Goal: Task Accomplishment & Management: Manage account settings

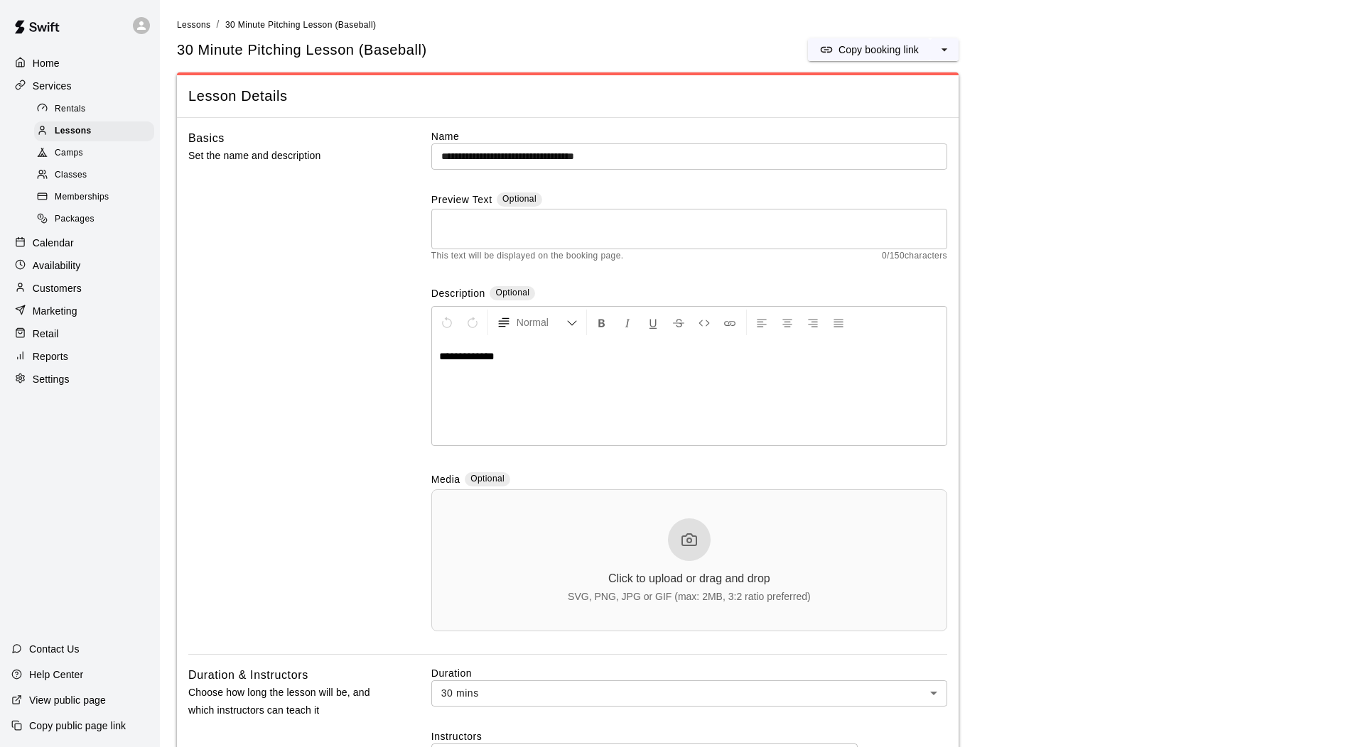
click at [33, 59] on p "Home" at bounding box center [46, 63] width 27 height 14
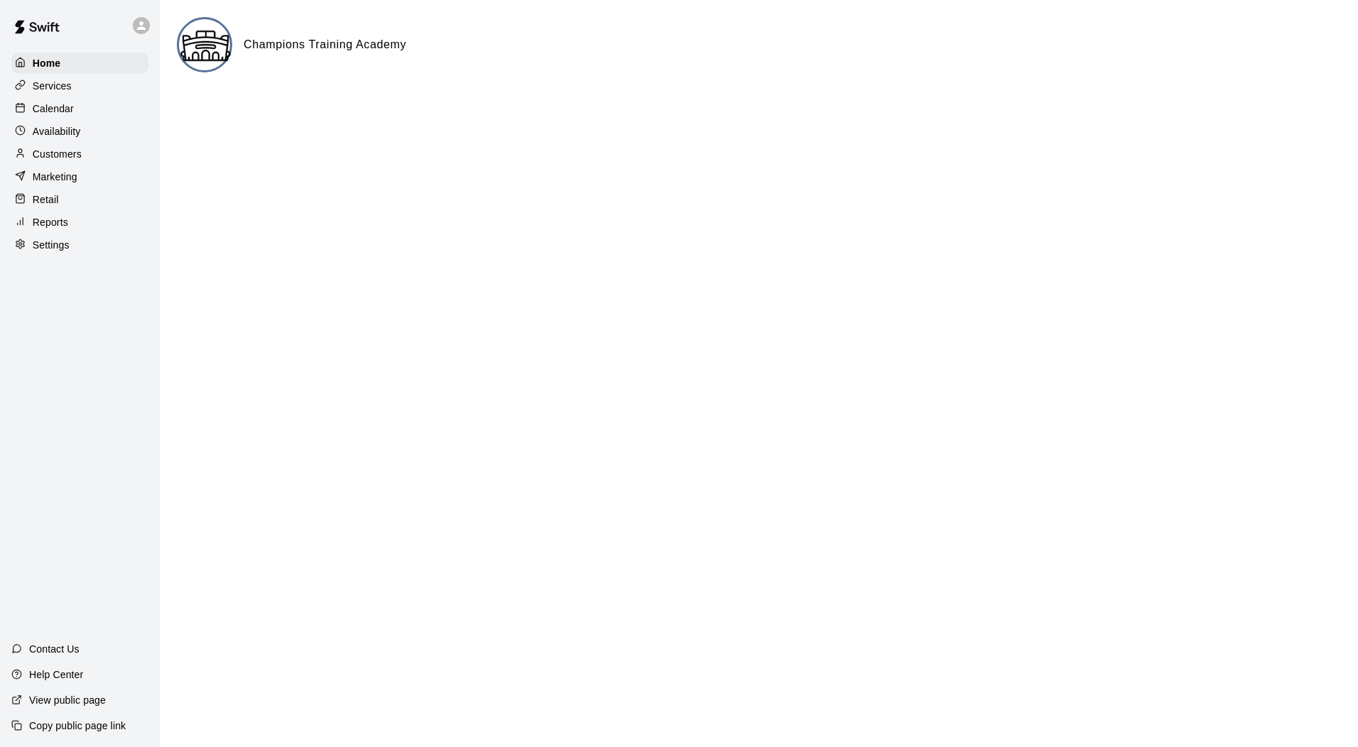
click at [60, 118] on div "Calendar" at bounding box center [79, 108] width 137 height 21
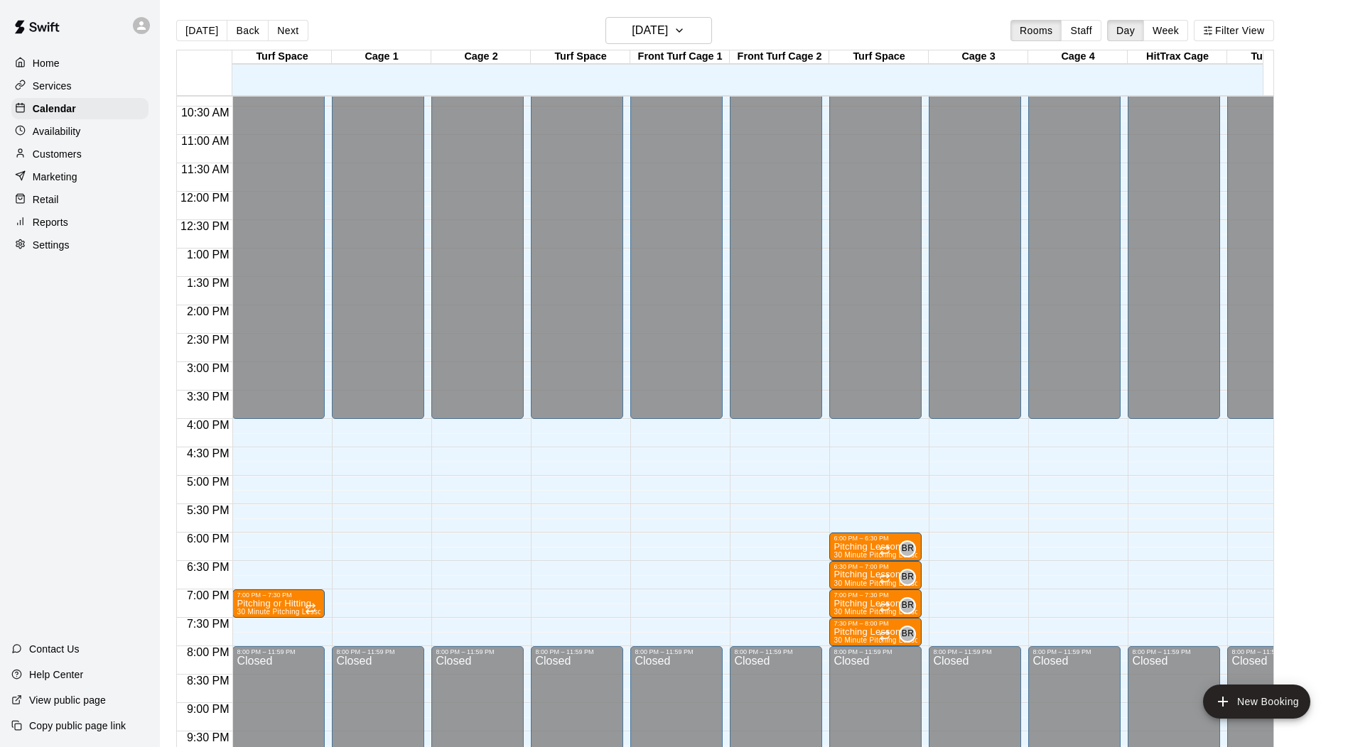
scroll to position [622, 0]
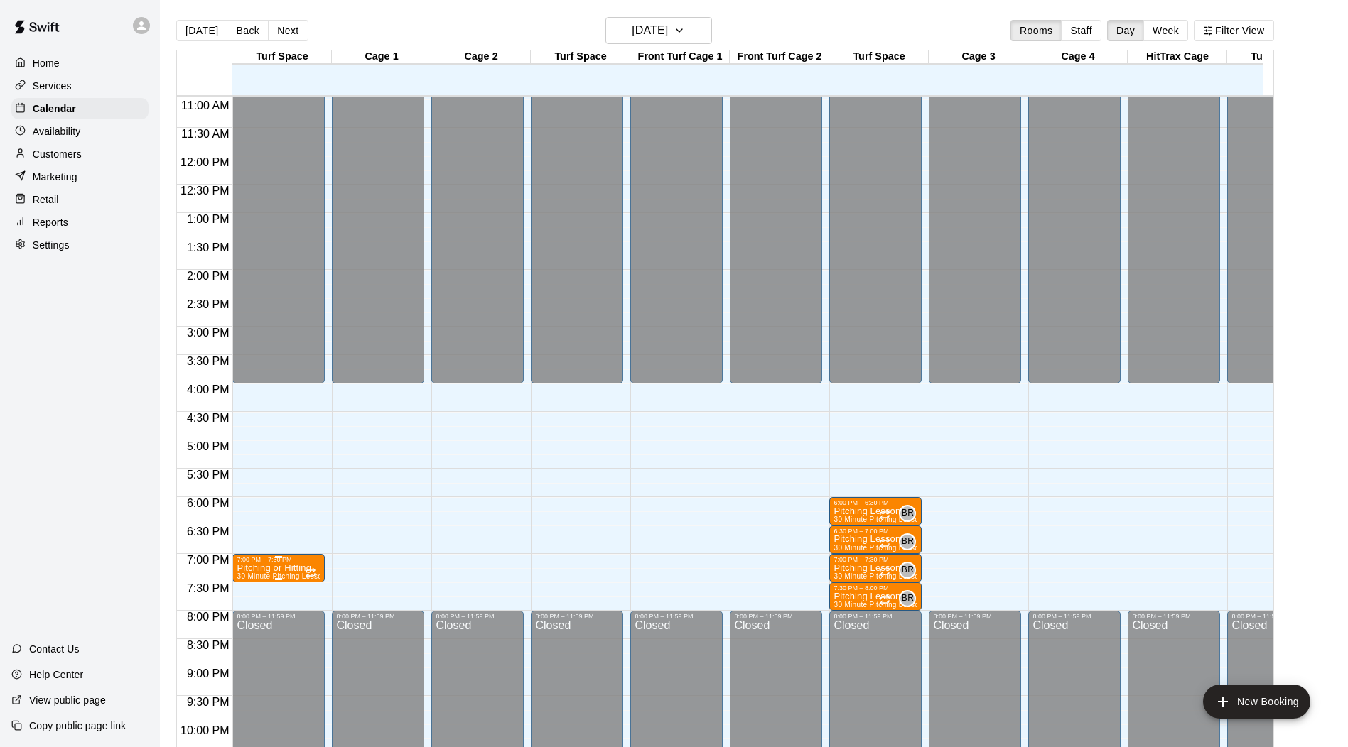
click at [281, 580] on span "30 Minute Pitching Lesson (Baseball)" at bounding box center [300, 577] width 126 height 8
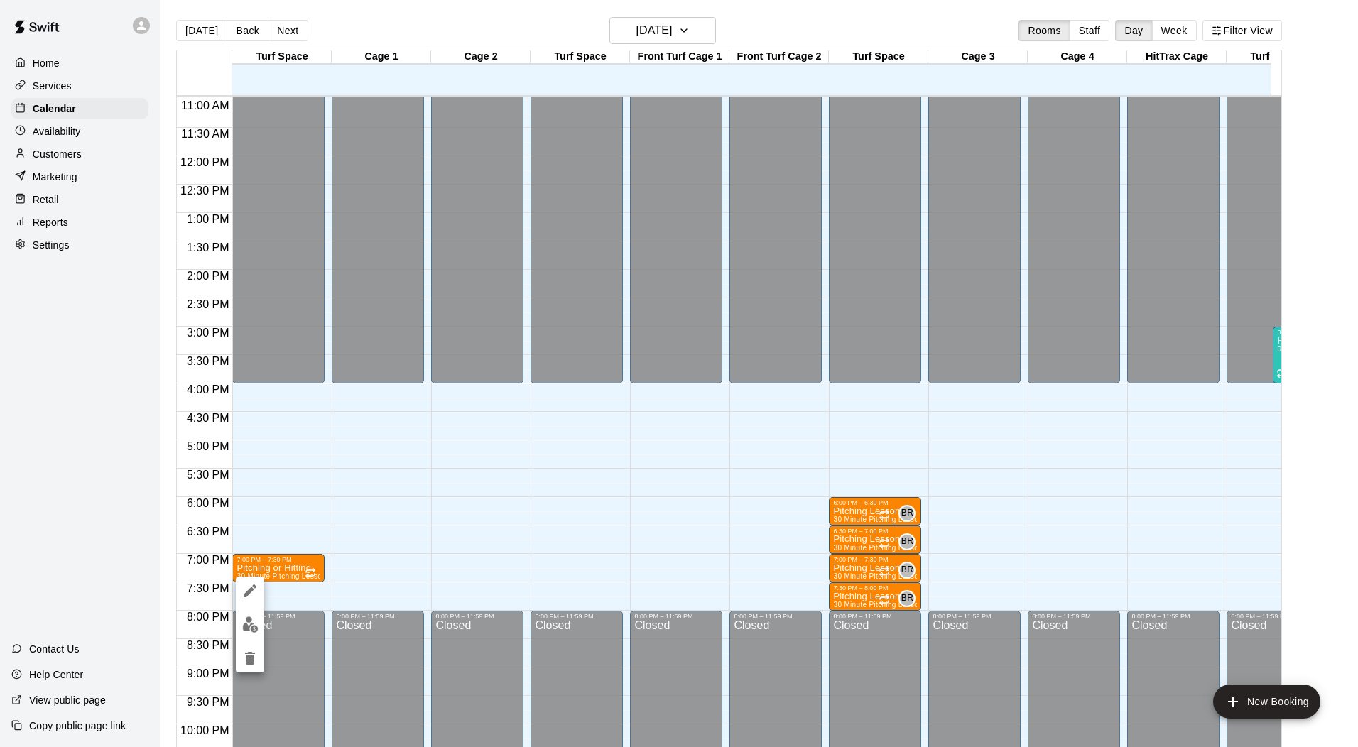
click at [371, 552] on div at bounding box center [679, 373] width 1358 height 747
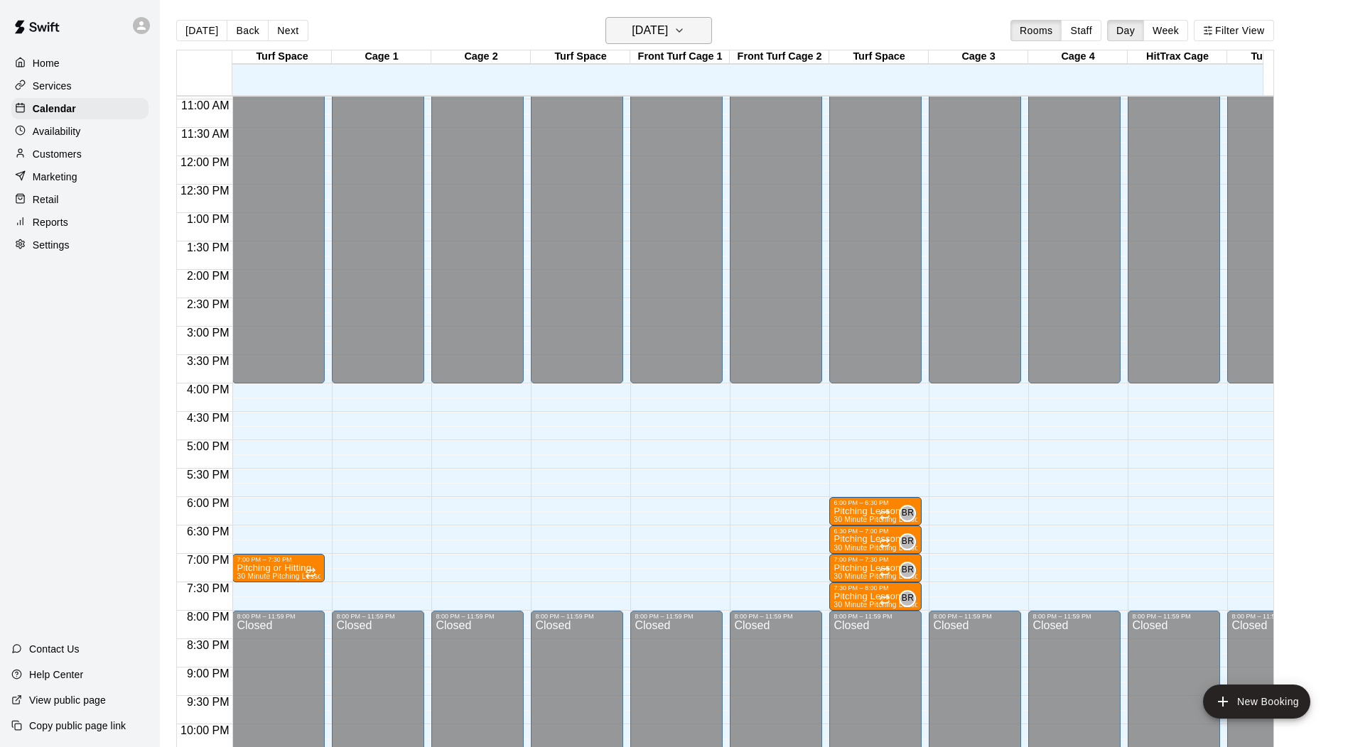
click at [668, 37] on h6 "Monday Oct 13" at bounding box center [650, 31] width 36 height 20
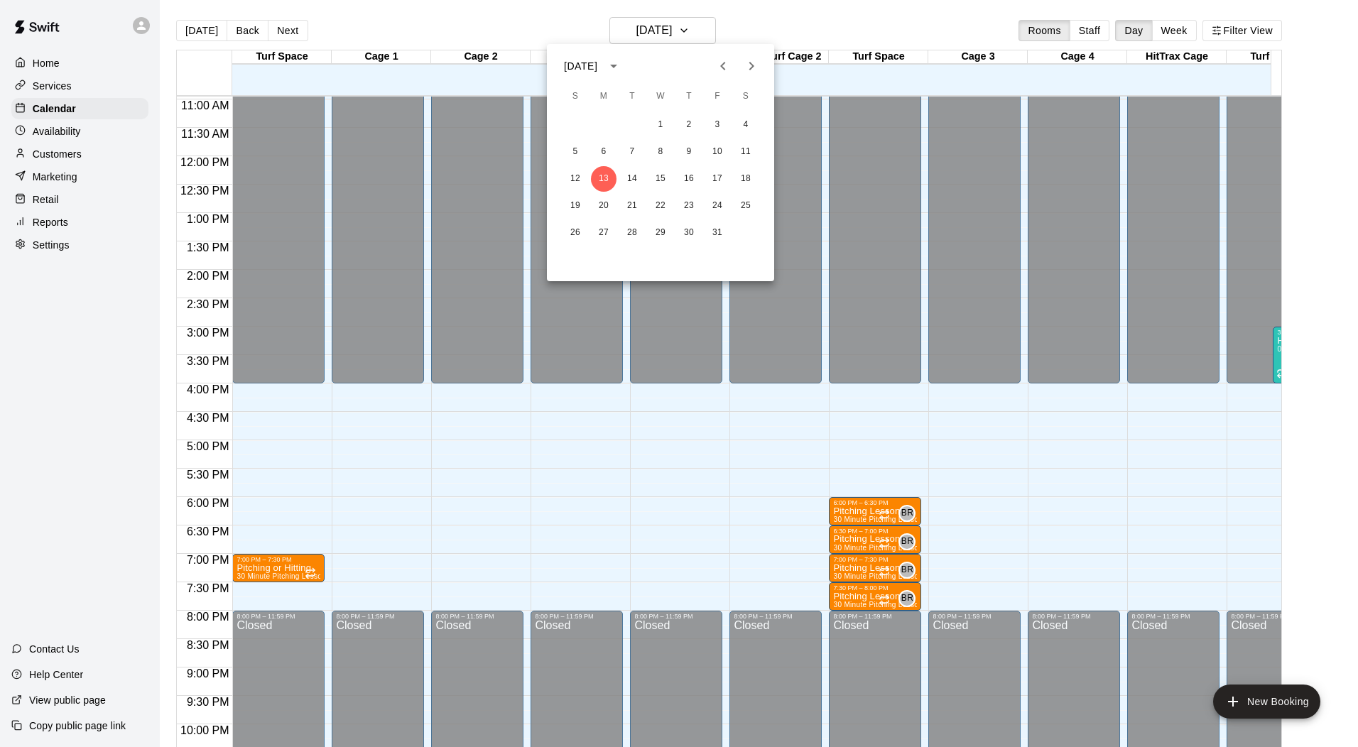
click at [742, 489] on div at bounding box center [679, 373] width 1358 height 747
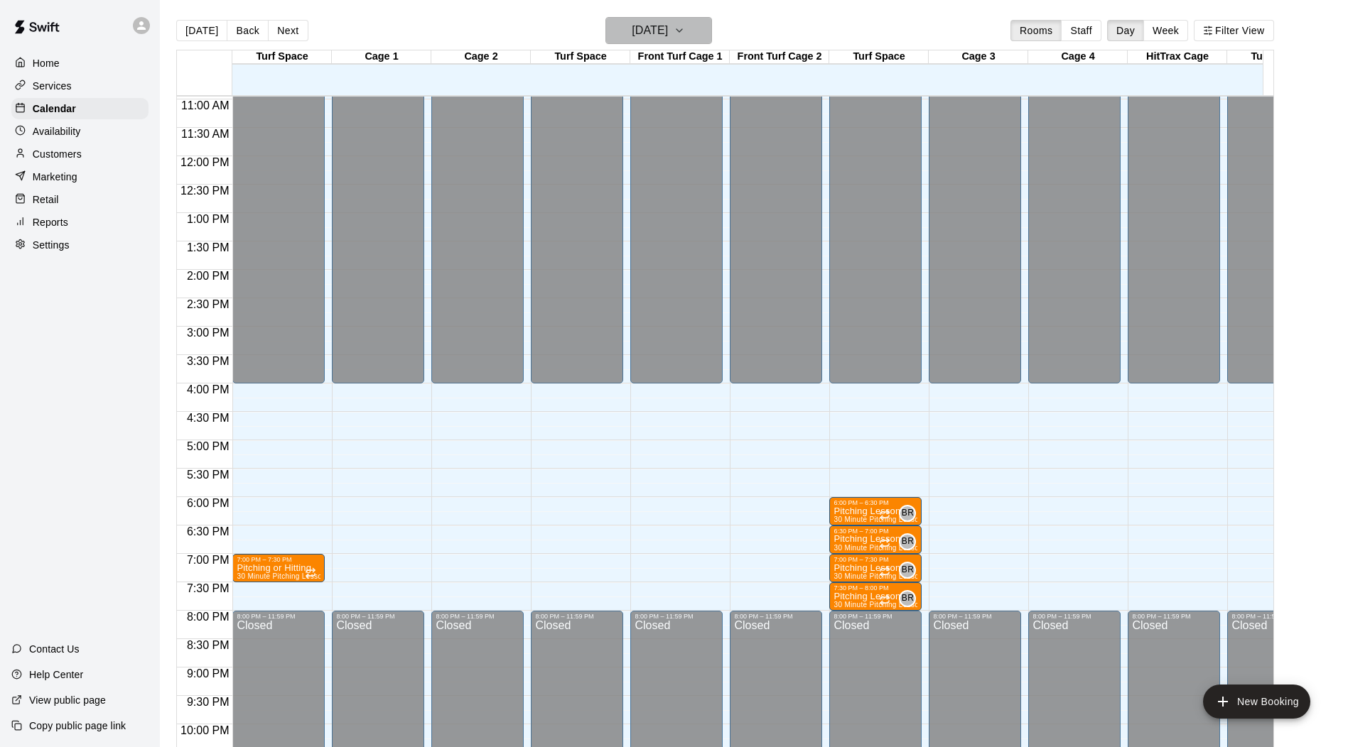
click at [685, 36] on icon "button" at bounding box center [678, 30] width 11 height 17
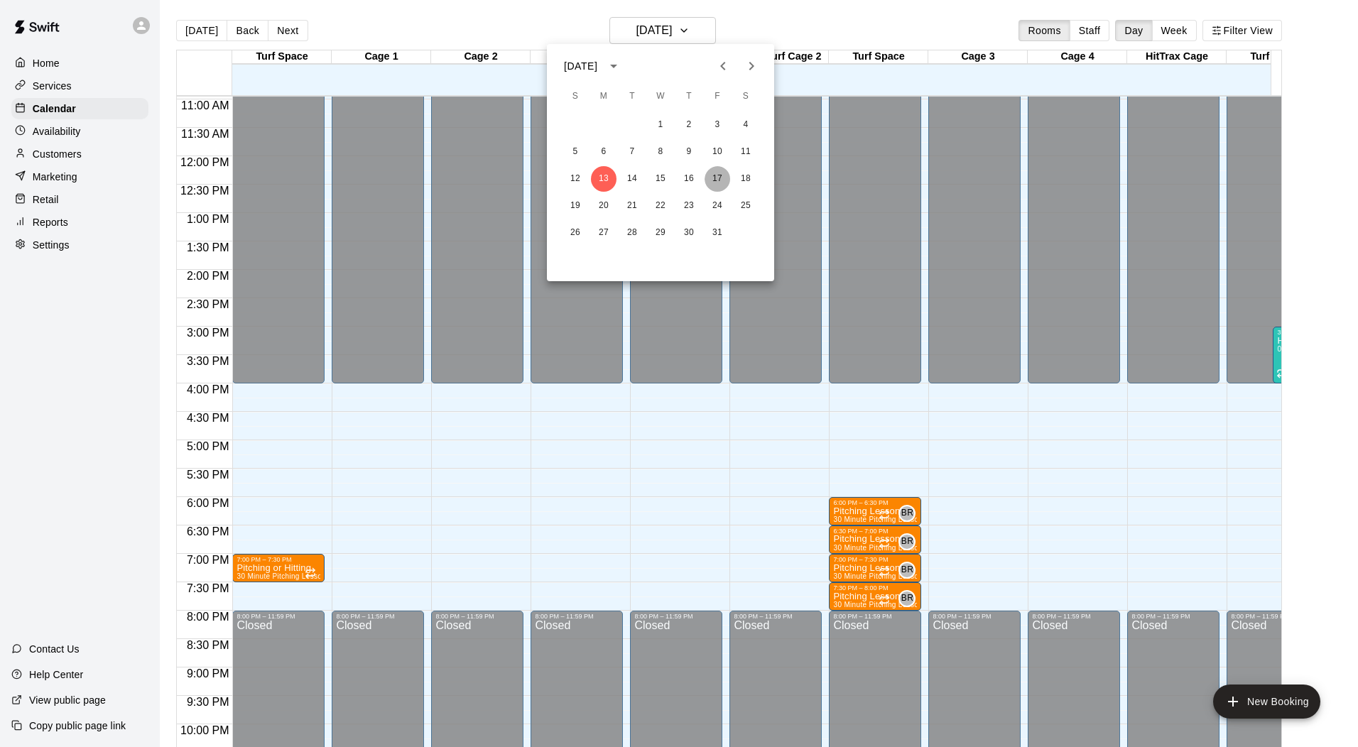
click at [718, 182] on button "17" at bounding box center [718, 179] width 26 height 26
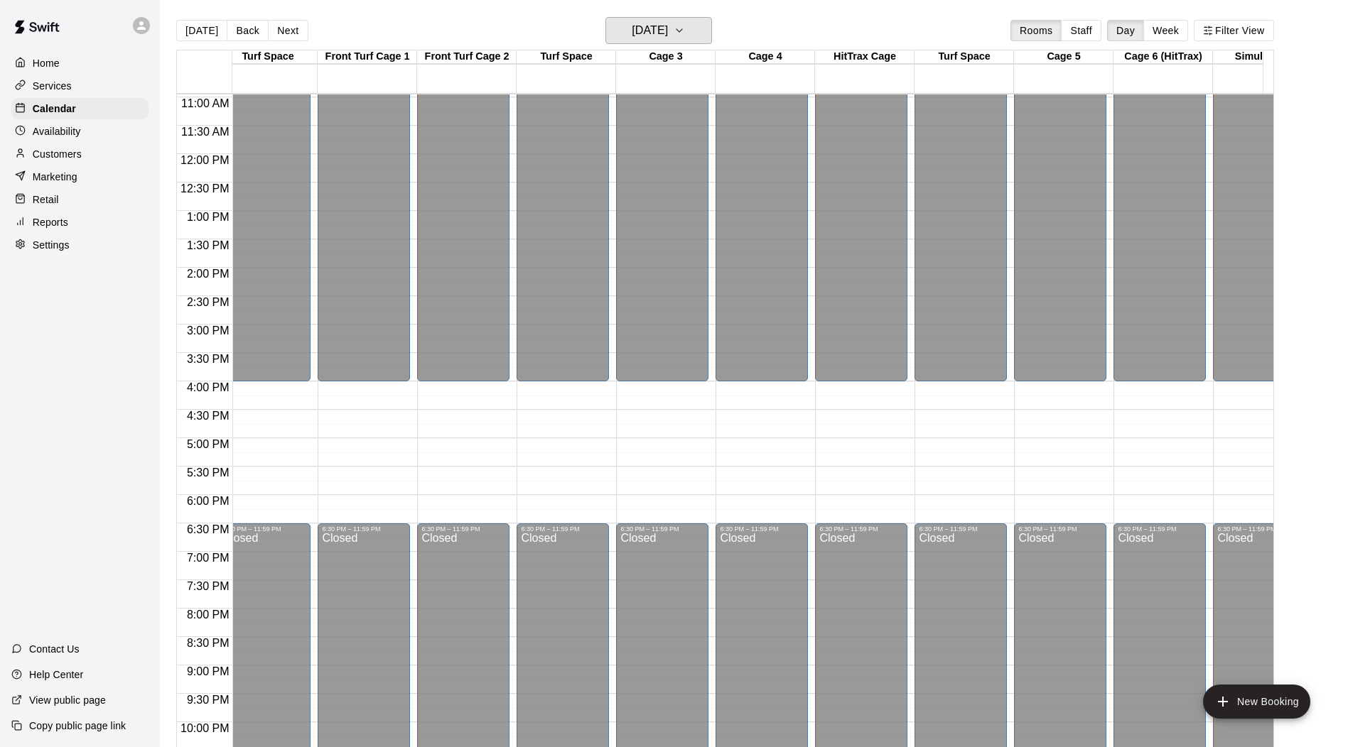
scroll to position [0, 0]
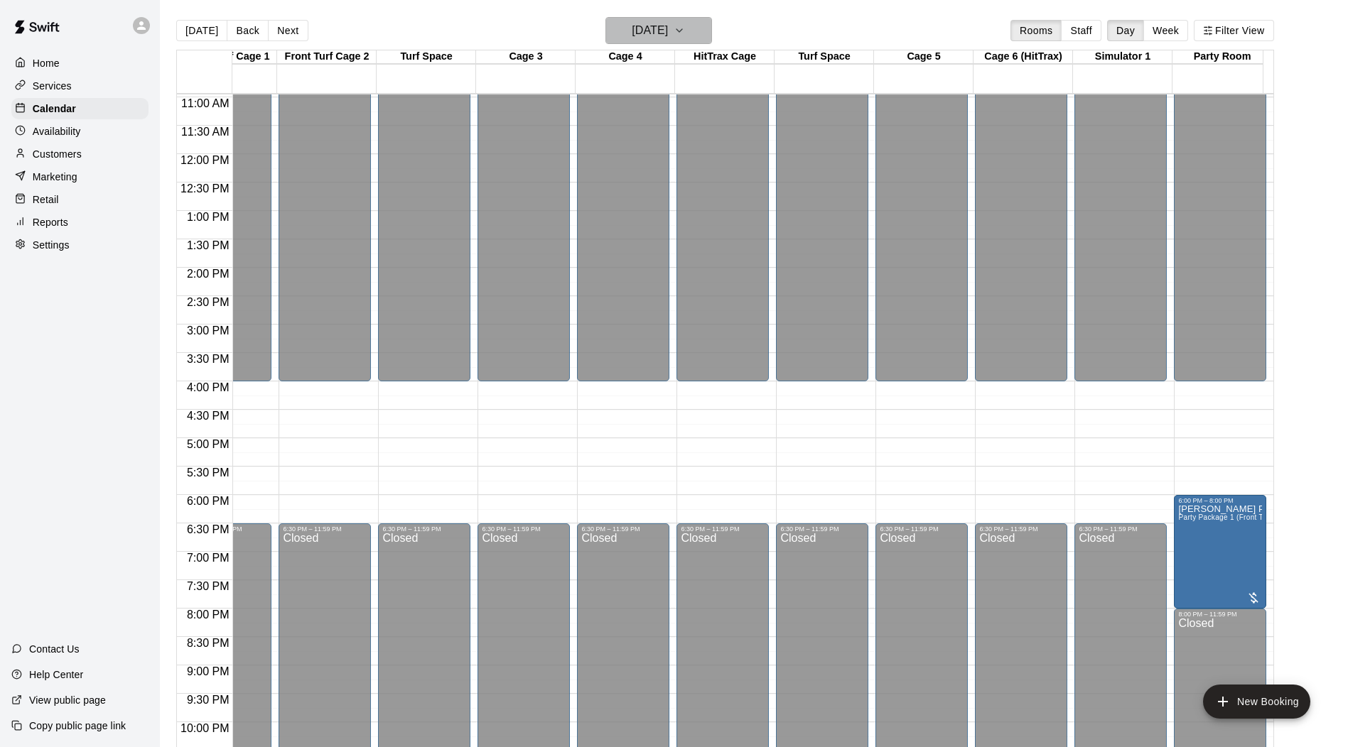
click at [685, 33] on icon "button" at bounding box center [678, 30] width 11 height 17
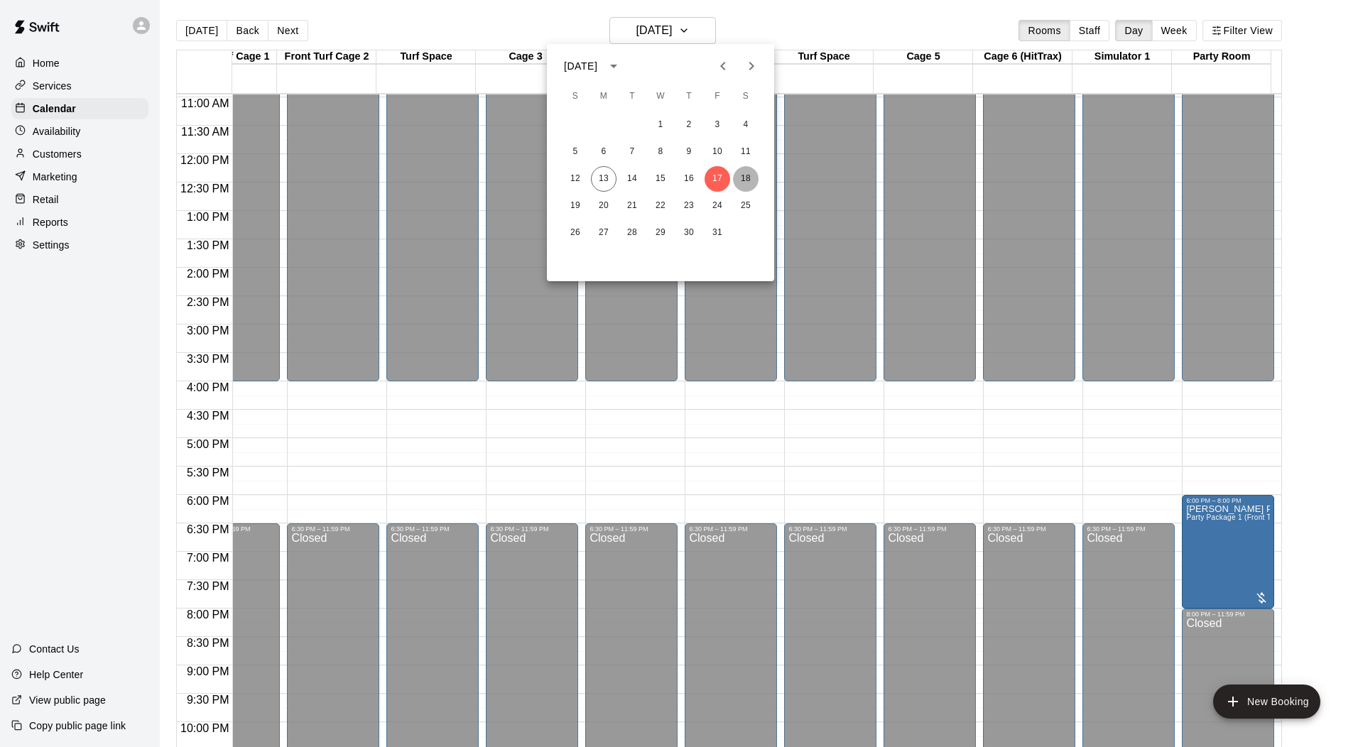
click at [749, 180] on button "18" at bounding box center [746, 179] width 26 height 26
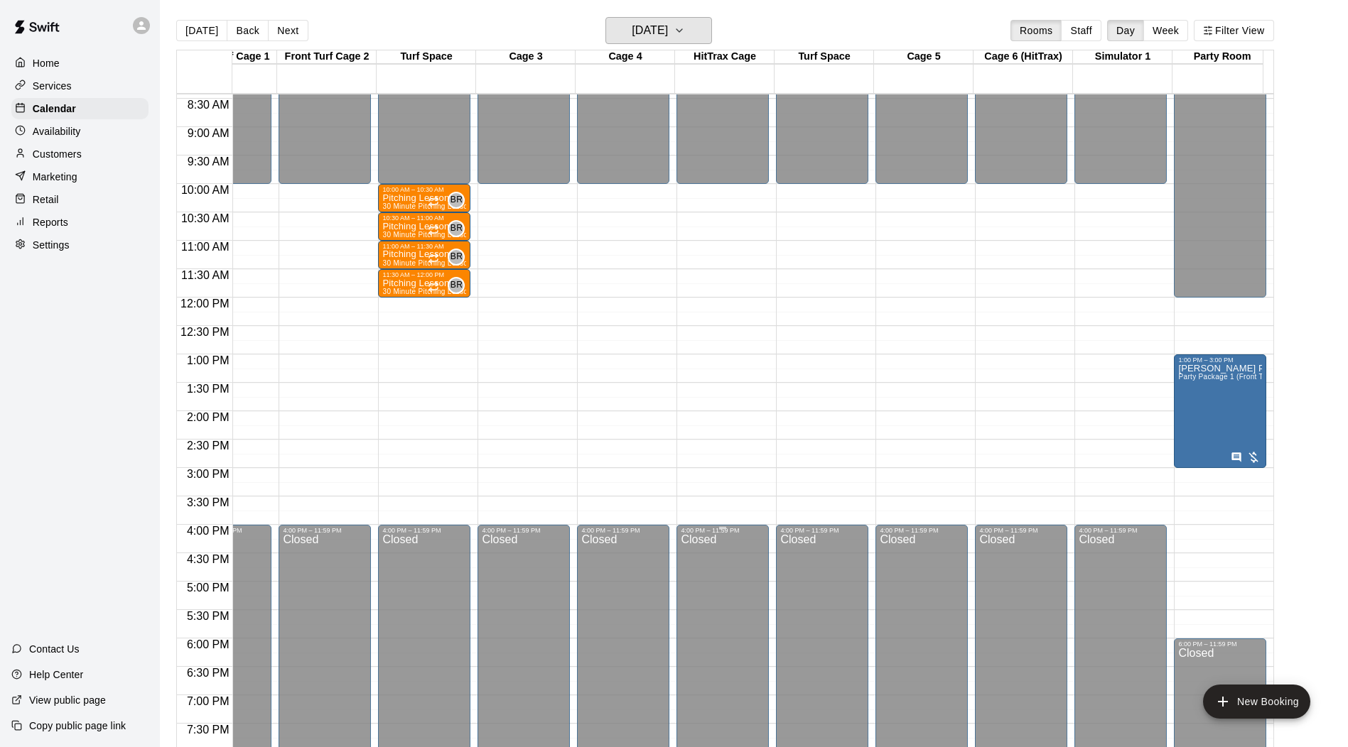
scroll to position [383, 453]
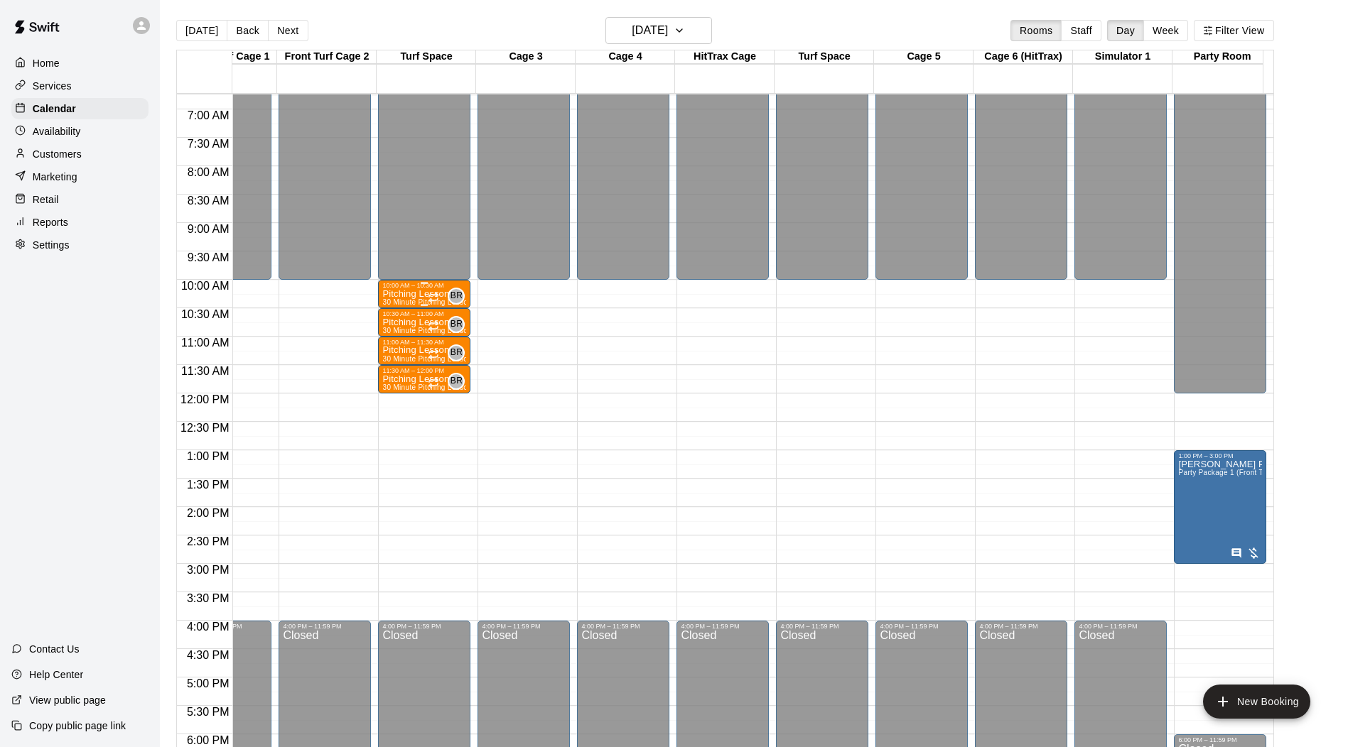
click at [403, 301] on span "30 Minute Pitching Lesson (Baseball)" at bounding box center [445, 302] width 126 height 8
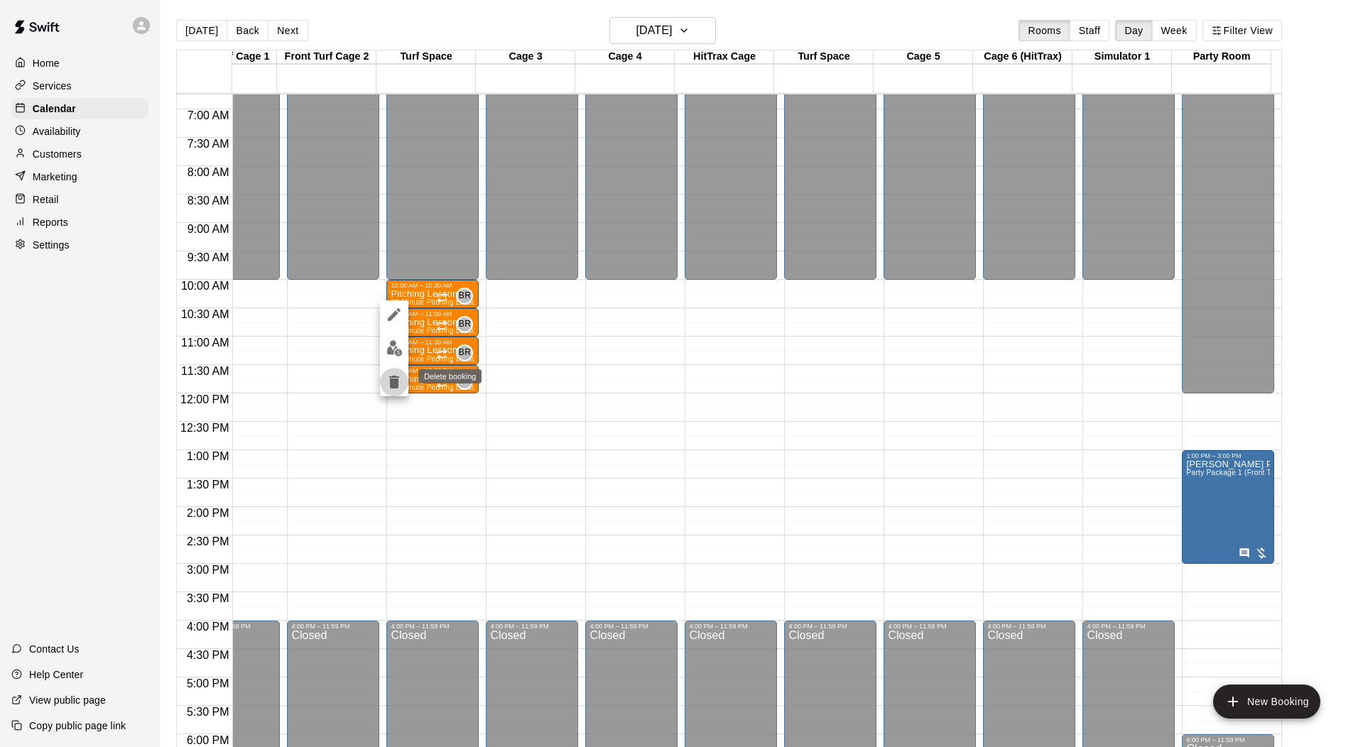
click at [396, 384] on icon "delete" at bounding box center [394, 382] width 10 height 13
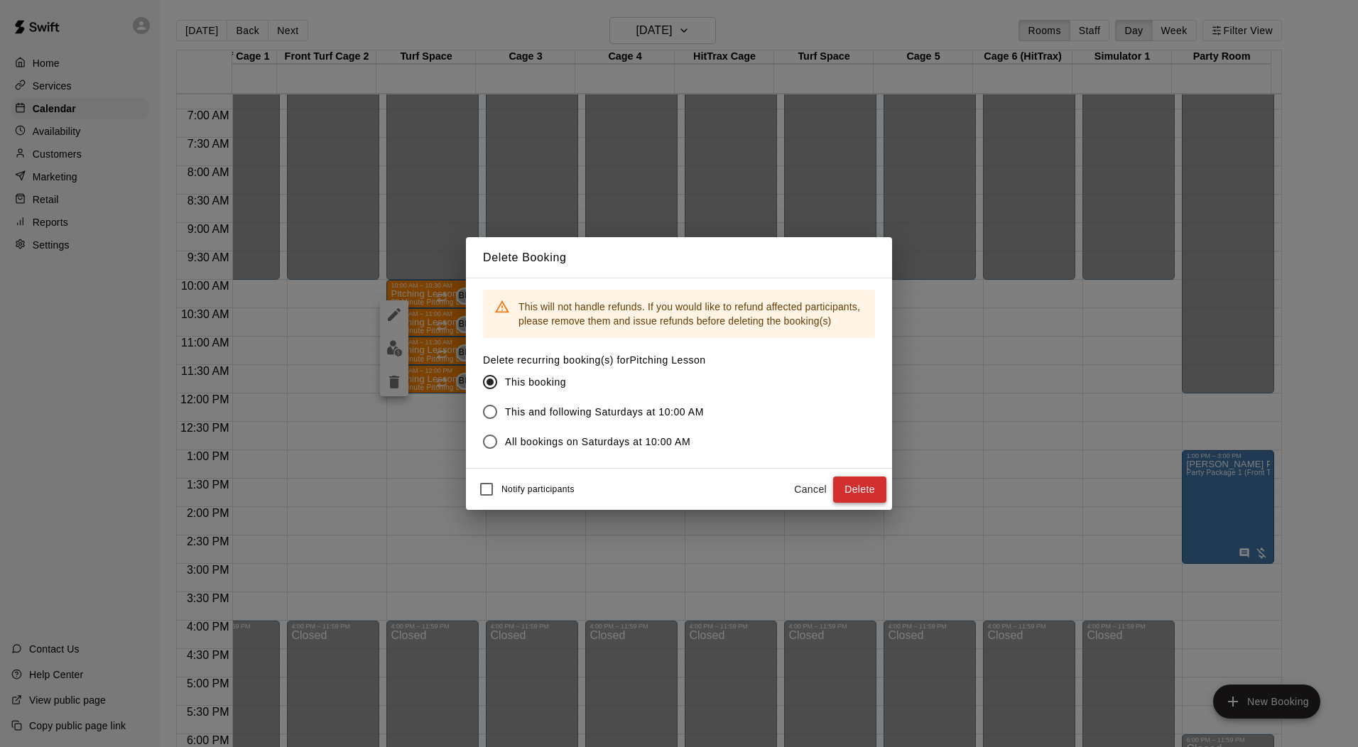
click at [855, 502] on button "Delete" at bounding box center [859, 490] width 53 height 26
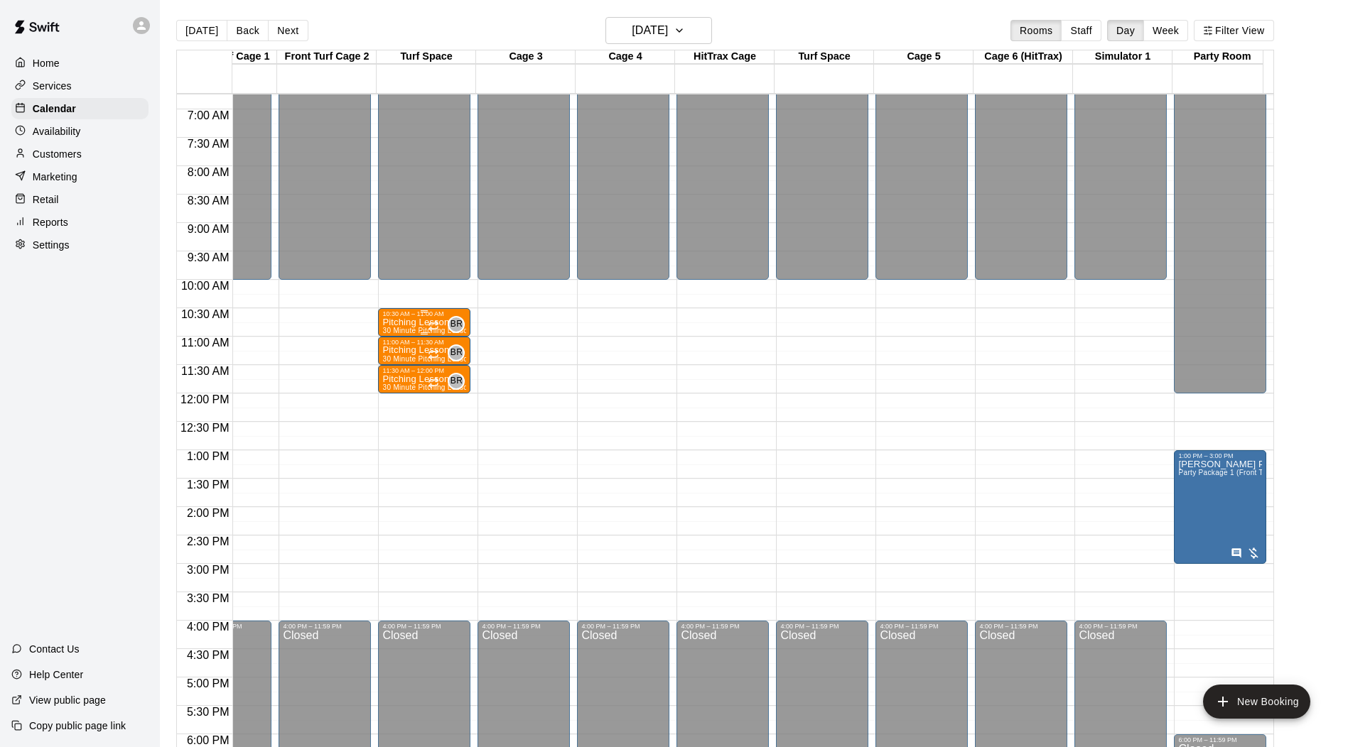
click at [411, 317] on div "10:30 AM – 11:00 AM" at bounding box center [424, 313] width 84 height 7
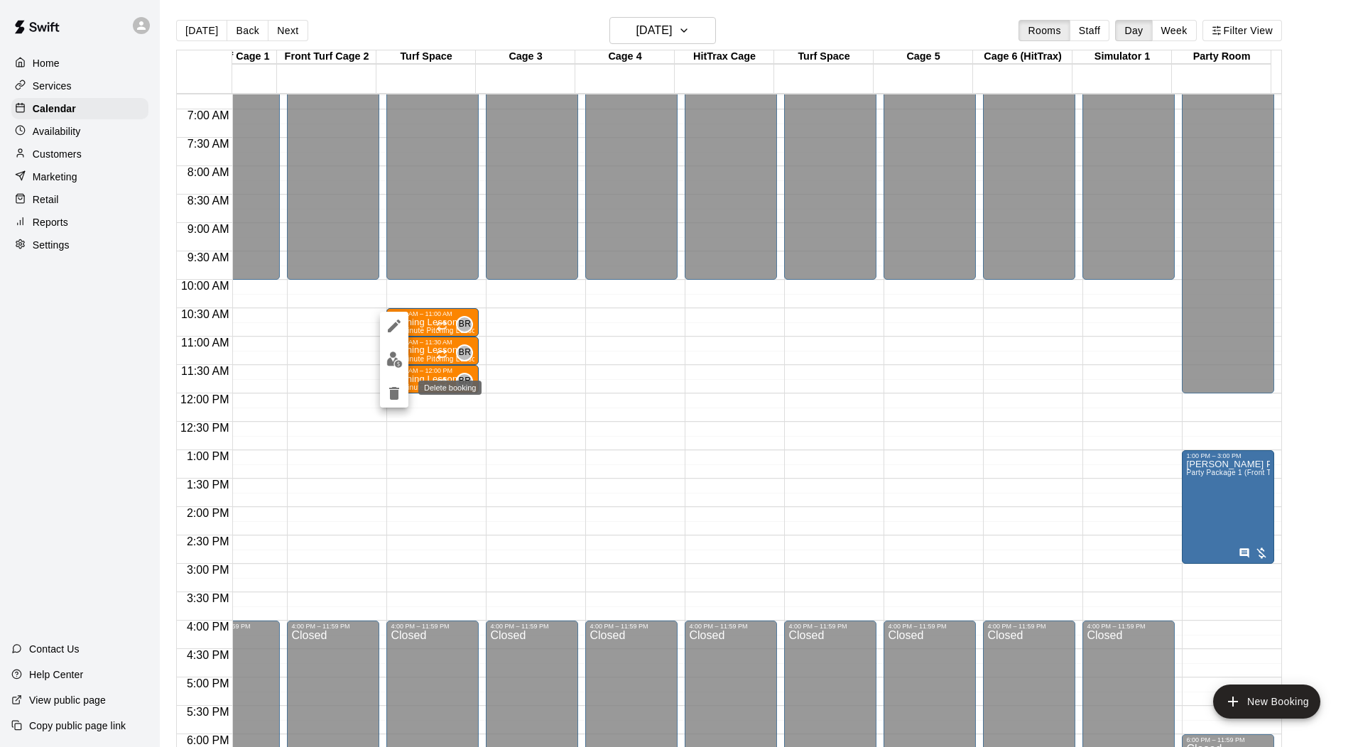
click at [396, 394] on icon "delete" at bounding box center [394, 393] width 10 height 13
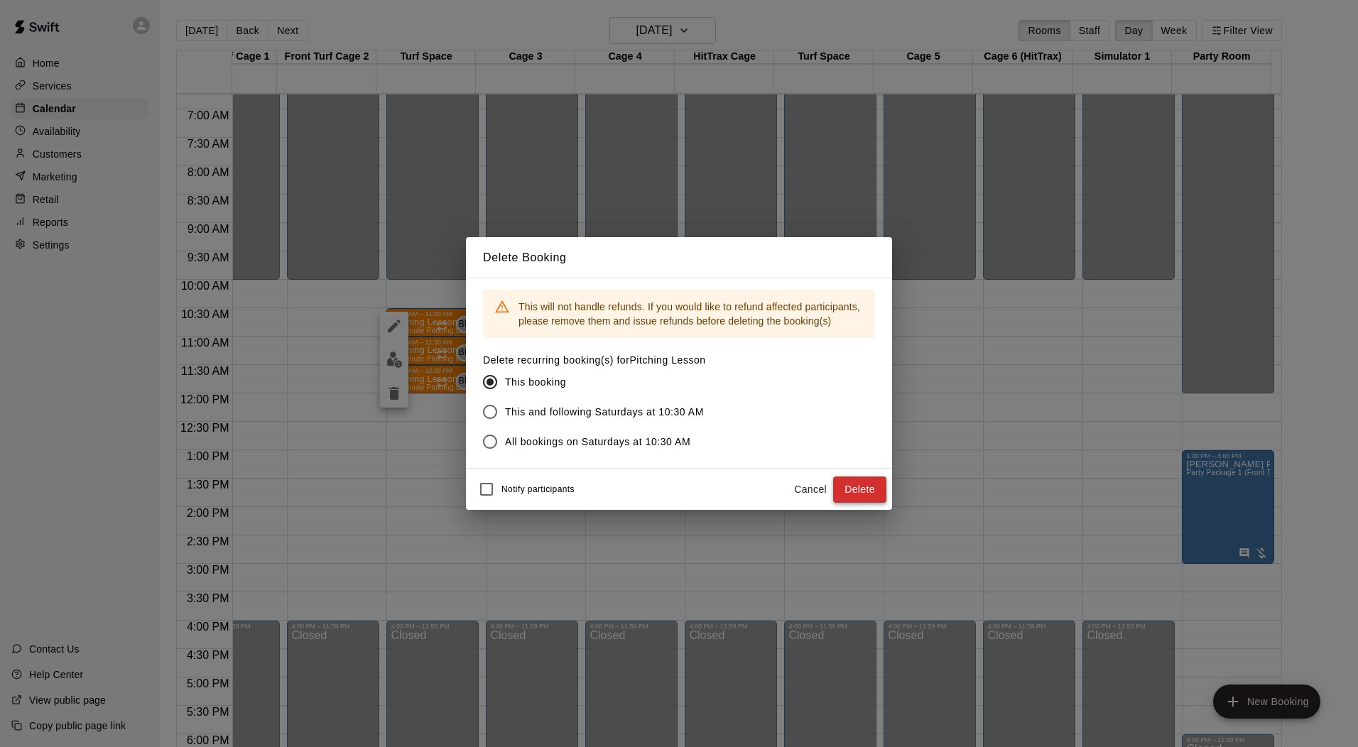
click at [857, 485] on button "Delete" at bounding box center [859, 490] width 53 height 26
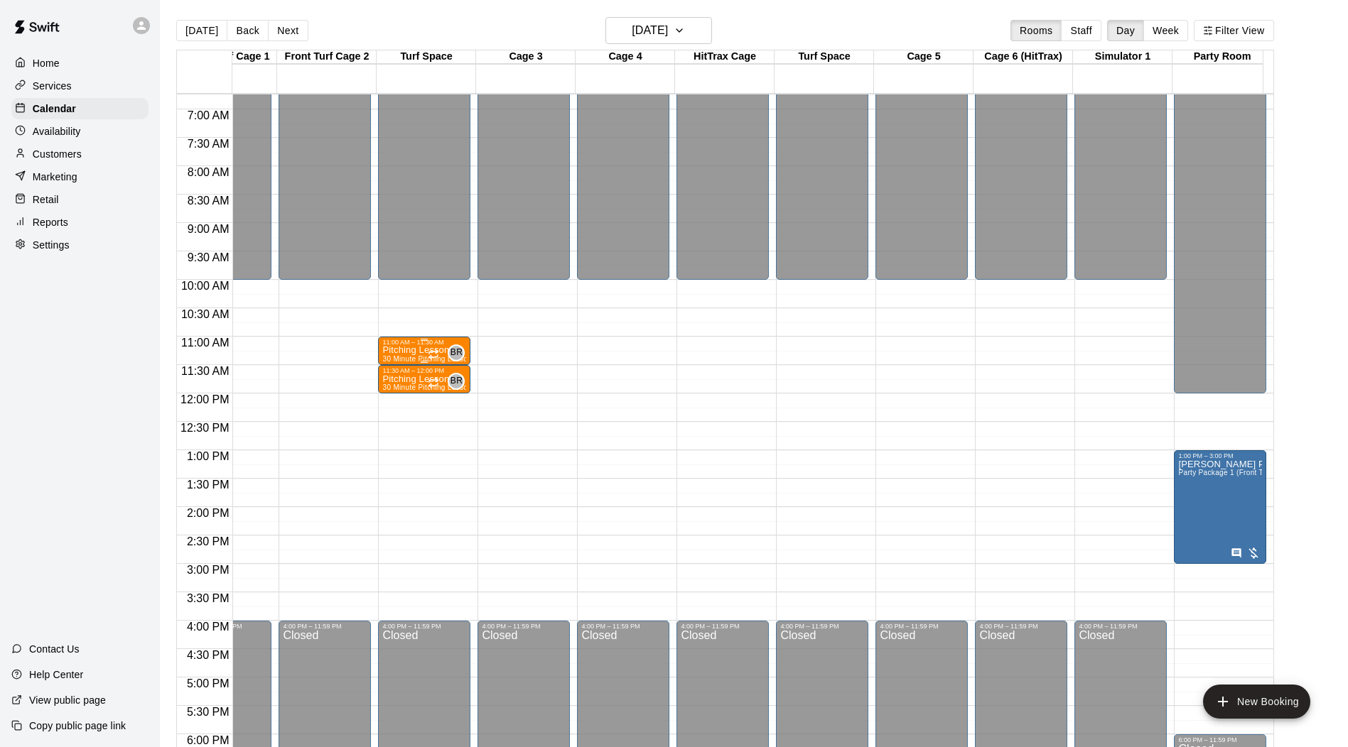
click at [414, 350] on p "Pitching Lesson" at bounding box center [424, 350] width 84 height 0
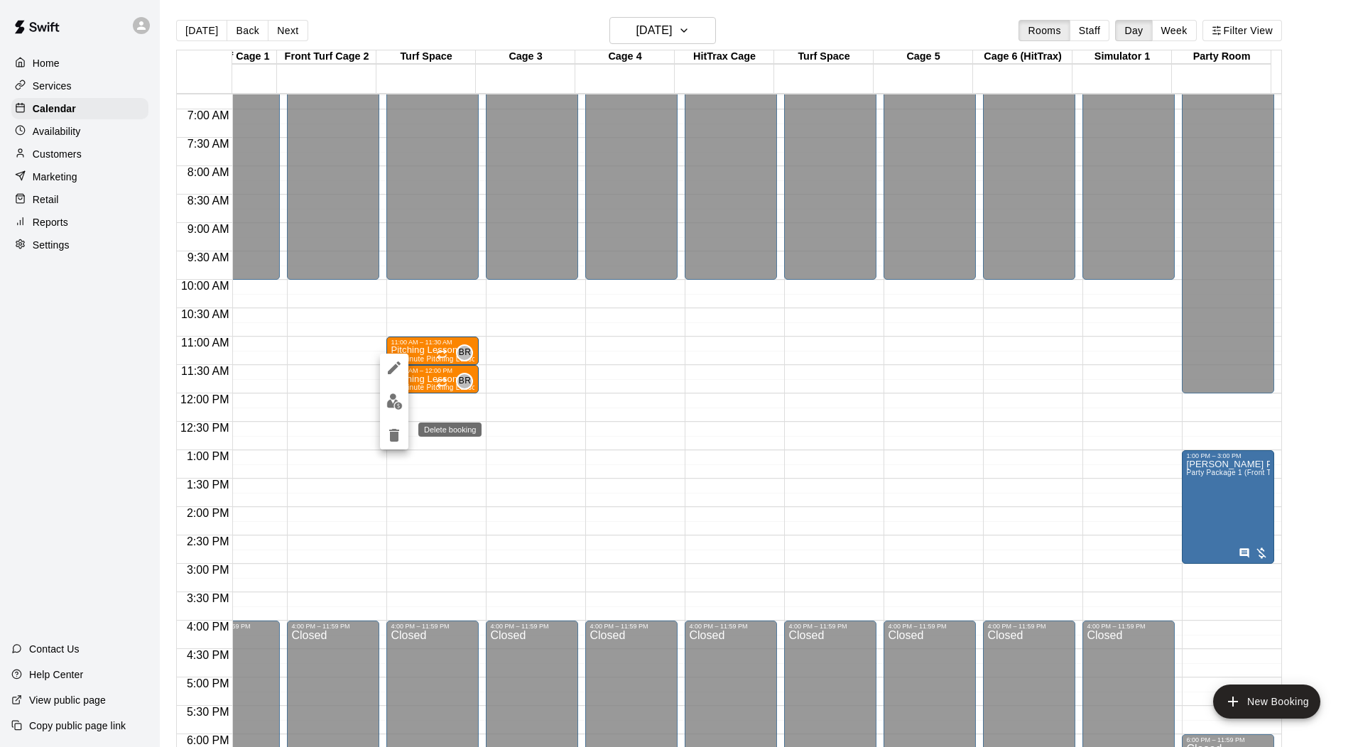
click at [393, 438] on icon "delete" at bounding box center [394, 435] width 10 height 13
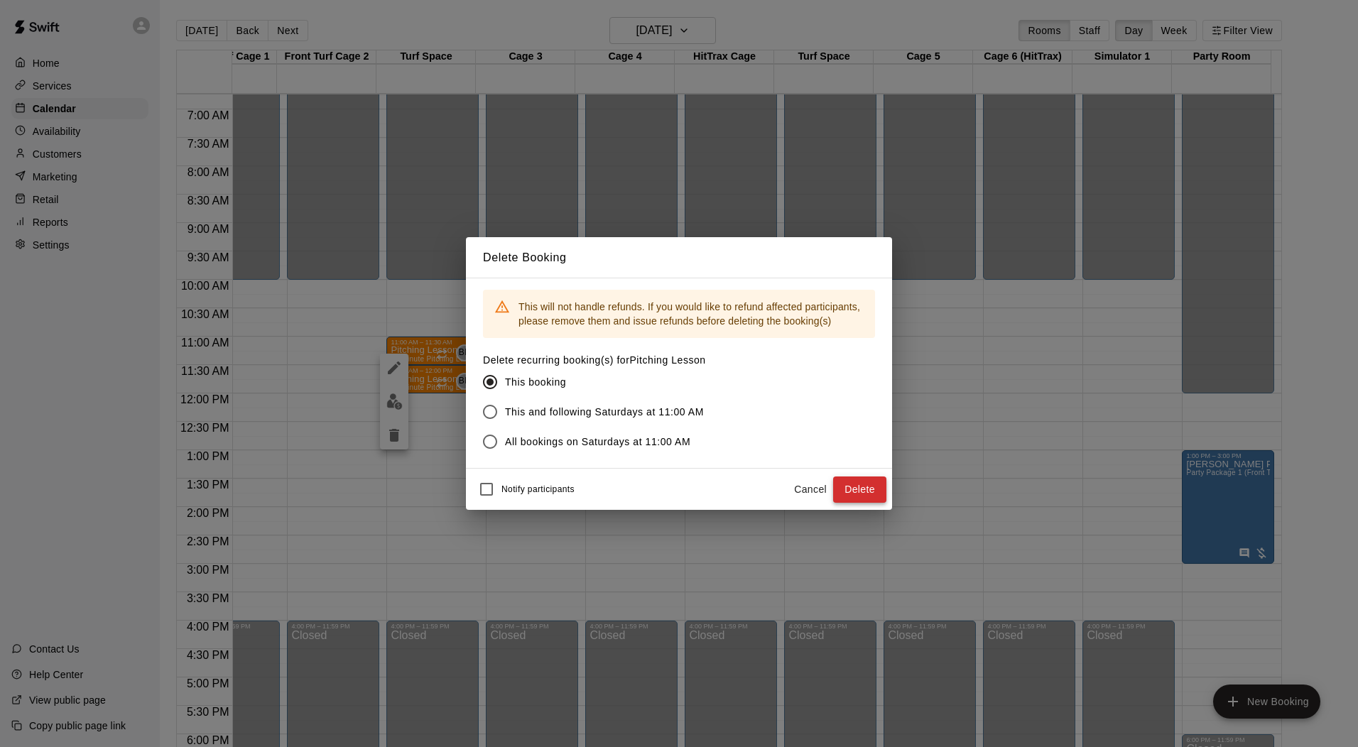
click at [862, 489] on button "Delete" at bounding box center [859, 490] width 53 height 26
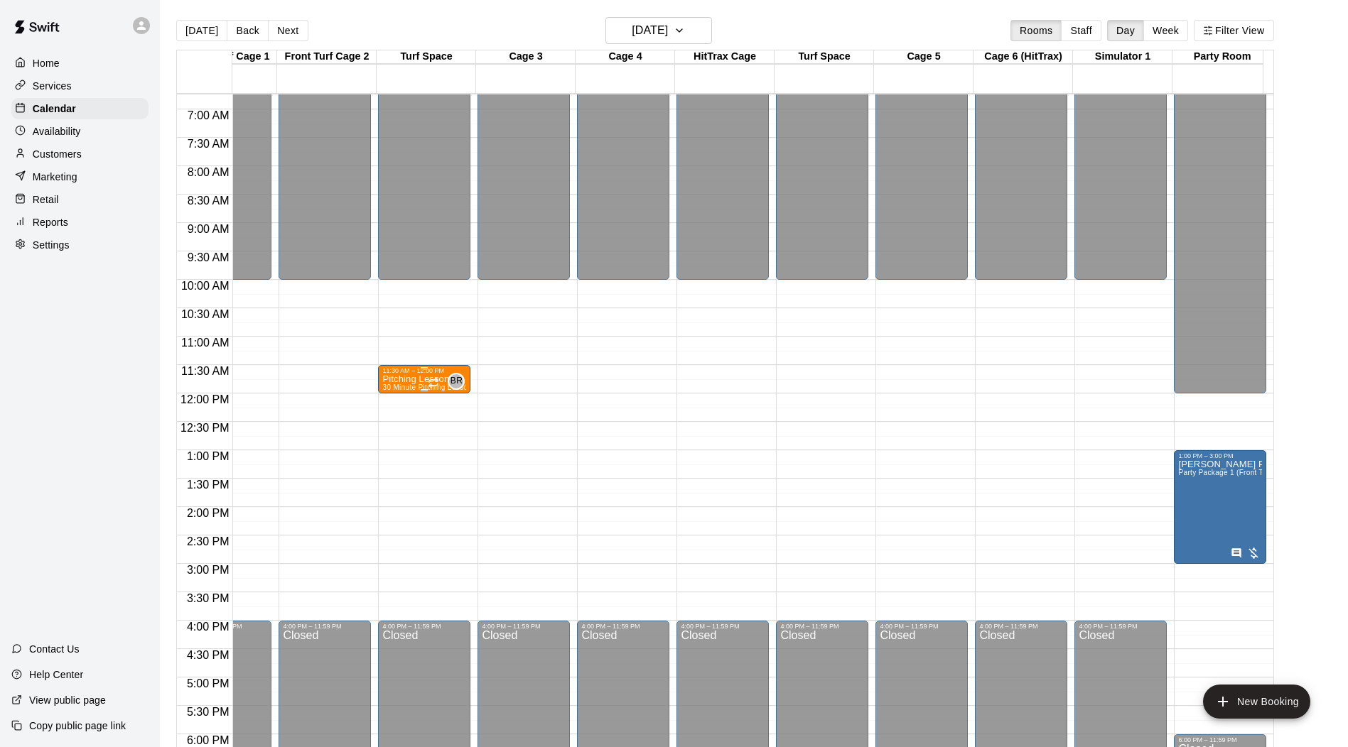
click at [418, 379] on p "Pitching Lesson" at bounding box center [424, 379] width 84 height 0
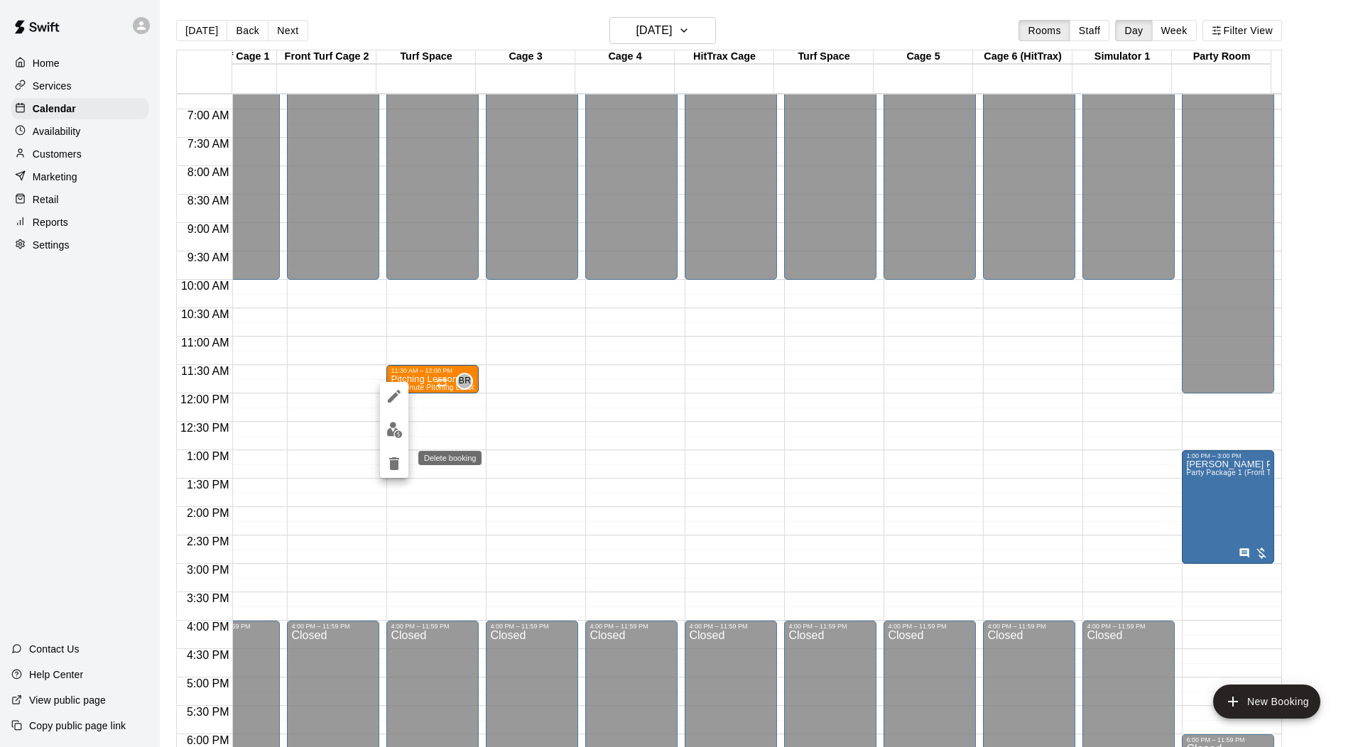
click at [394, 464] on icon "delete" at bounding box center [394, 464] width 10 height 13
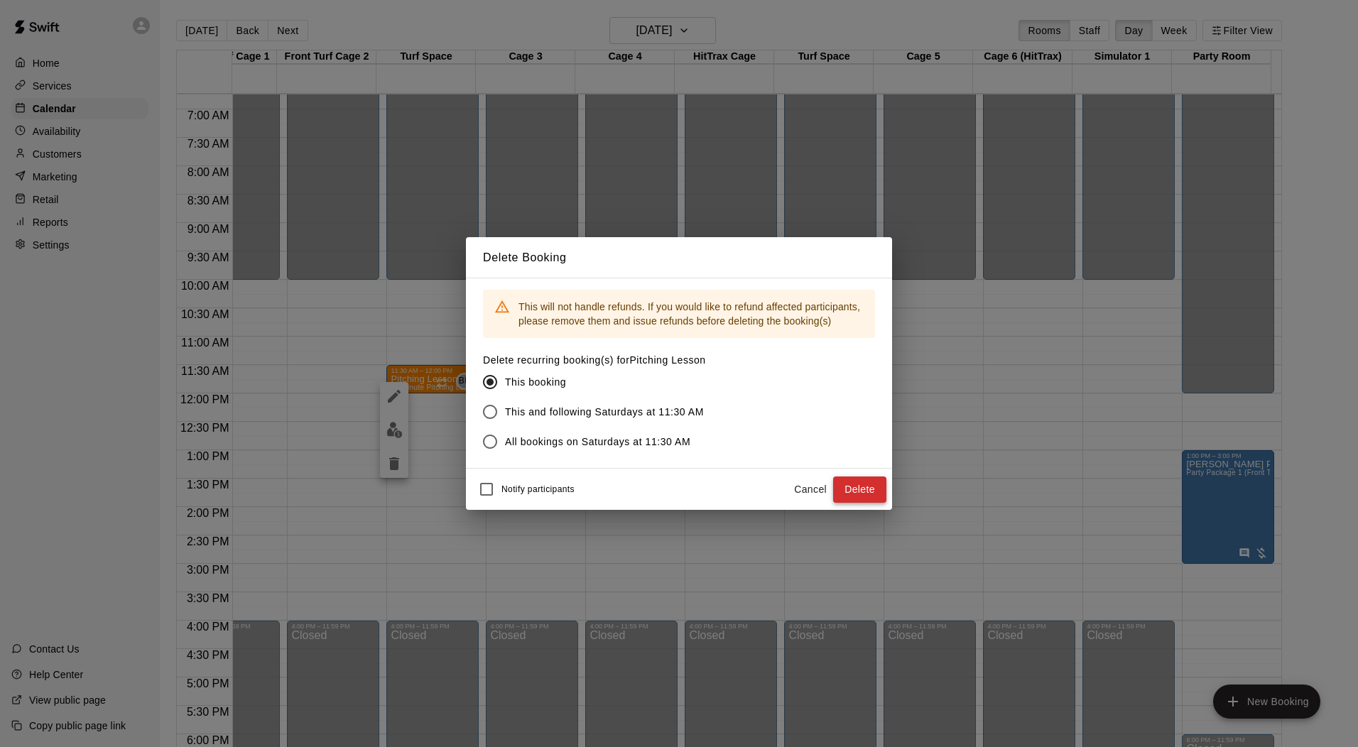
click at [862, 490] on button "Delete" at bounding box center [859, 490] width 53 height 26
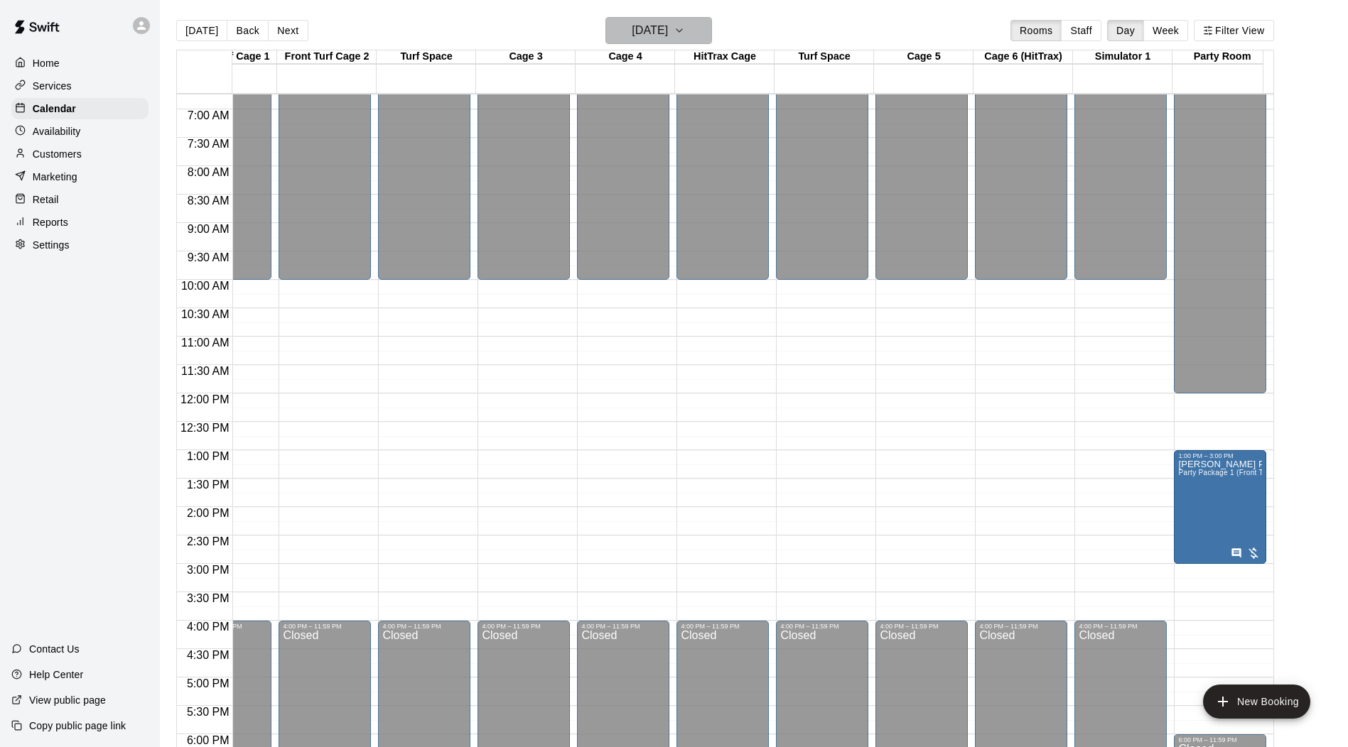
click at [696, 23] on button "Saturday Oct 18" at bounding box center [658, 30] width 107 height 27
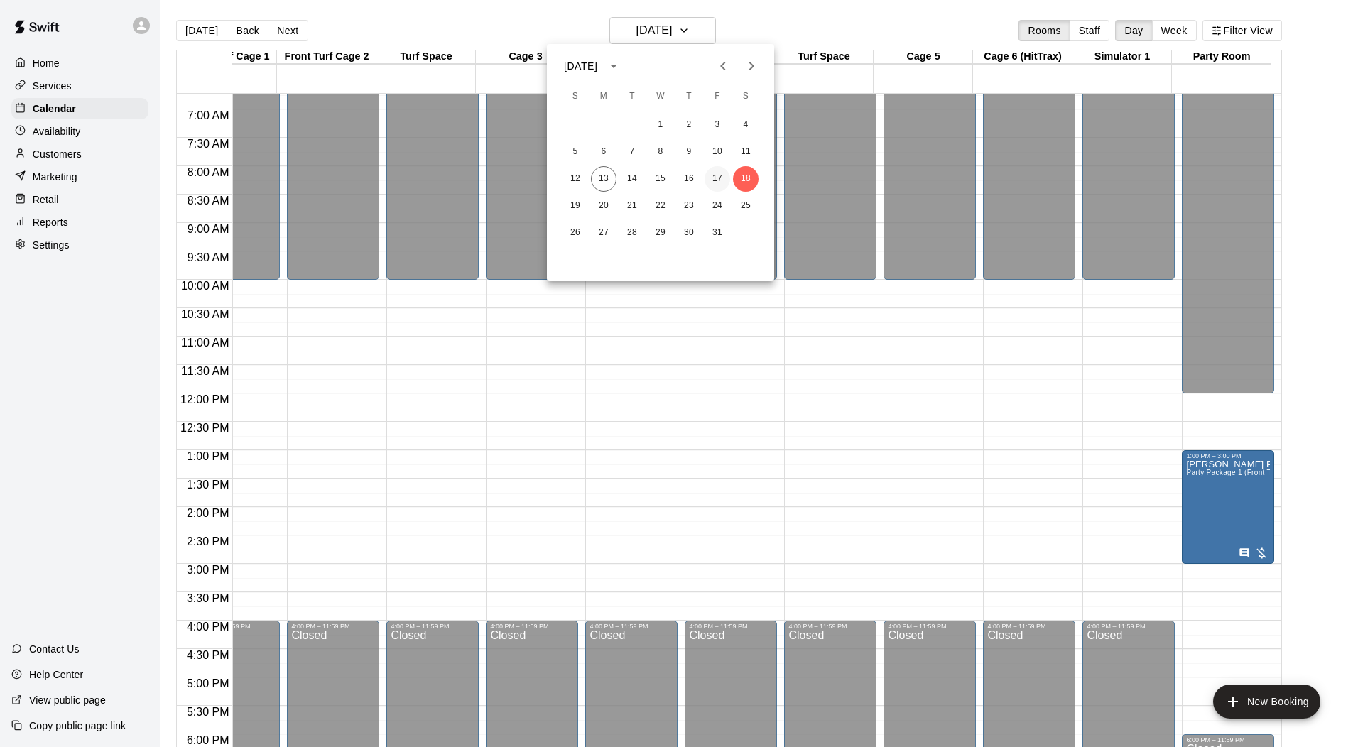
click at [715, 178] on button "17" at bounding box center [718, 179] width 26 height 26
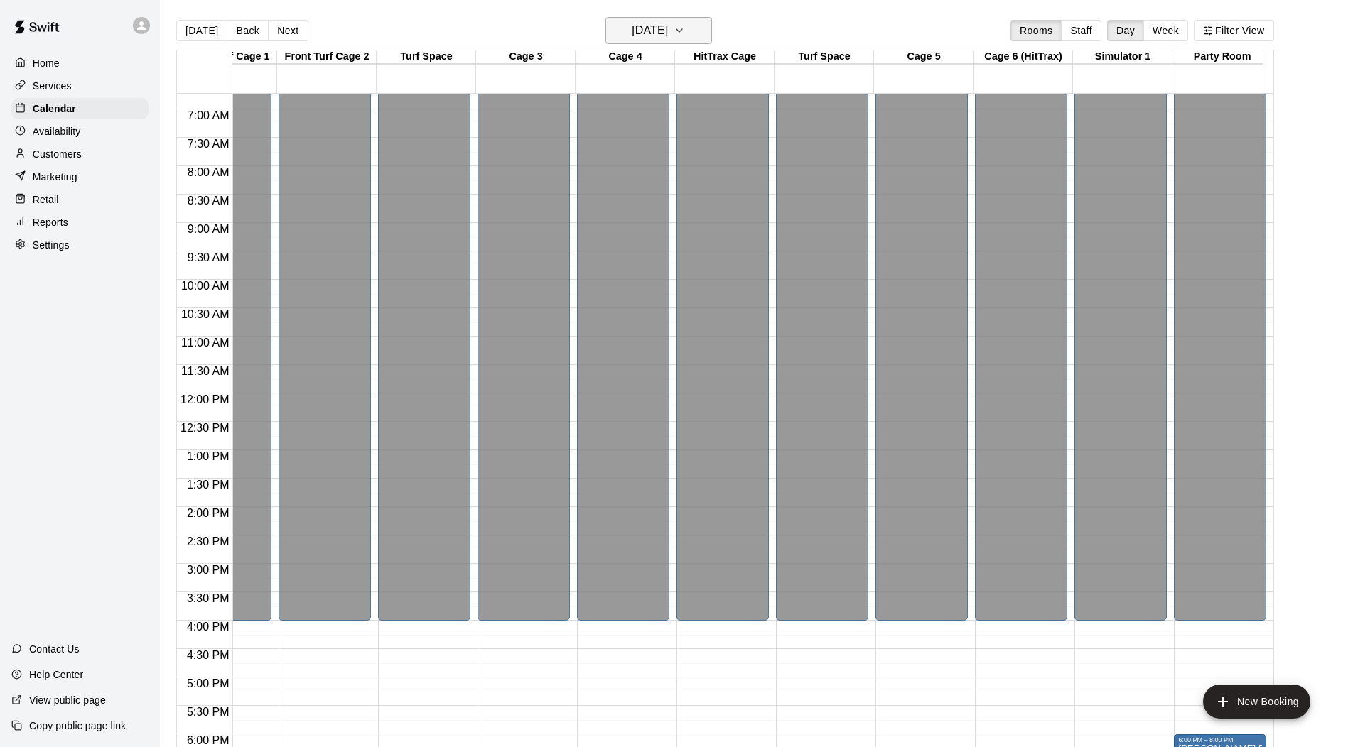
click at [690, 34] on button "Friday Oct 17" at bounding box center [658, 30] width 107 height 27
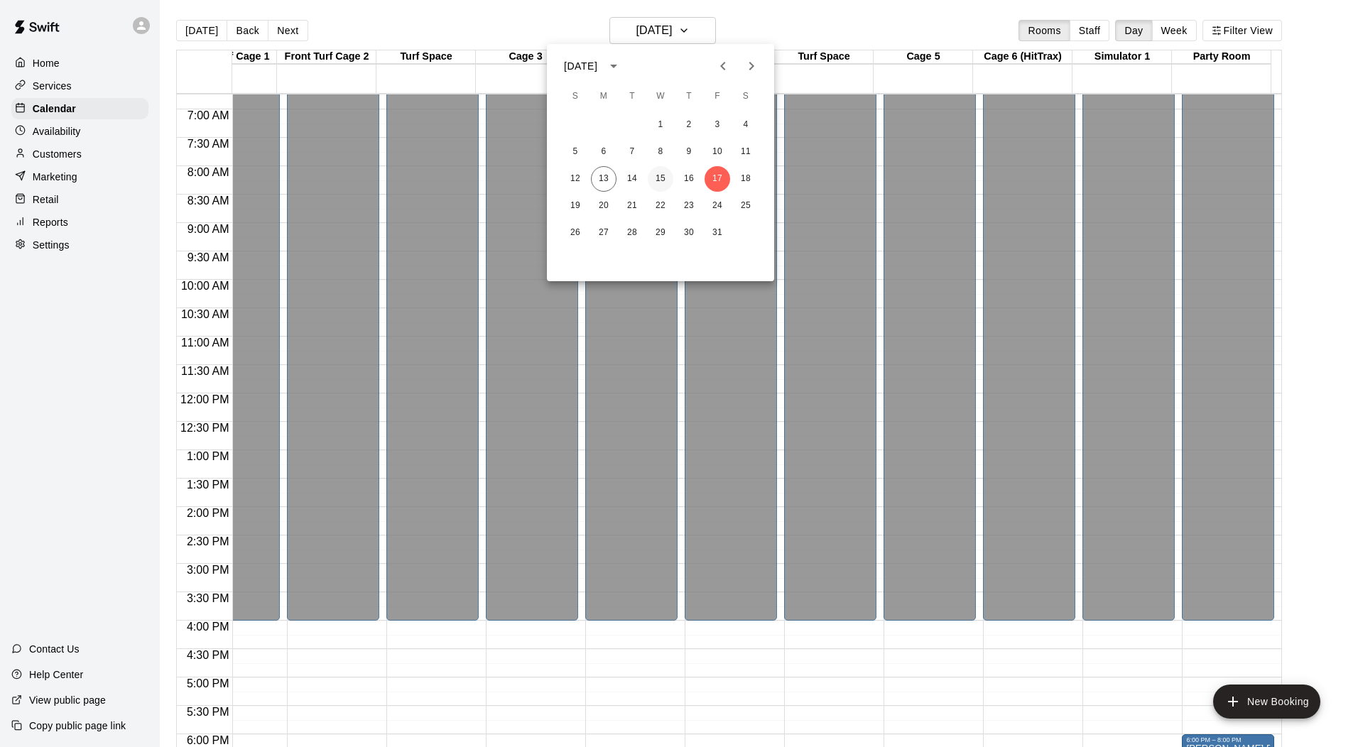
click at [661, 180] on button "15" at bounding box center [661, 179] width 26 height 26
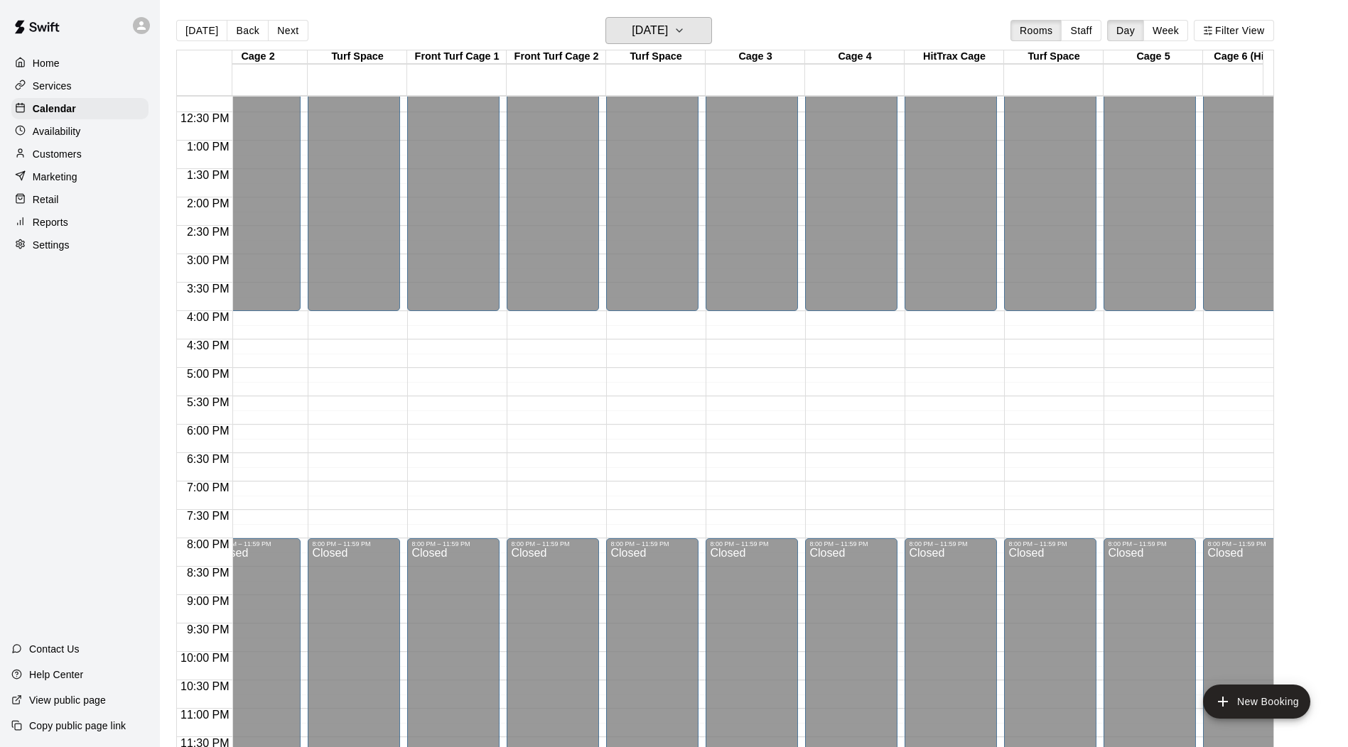
scroll to position [0, 0]
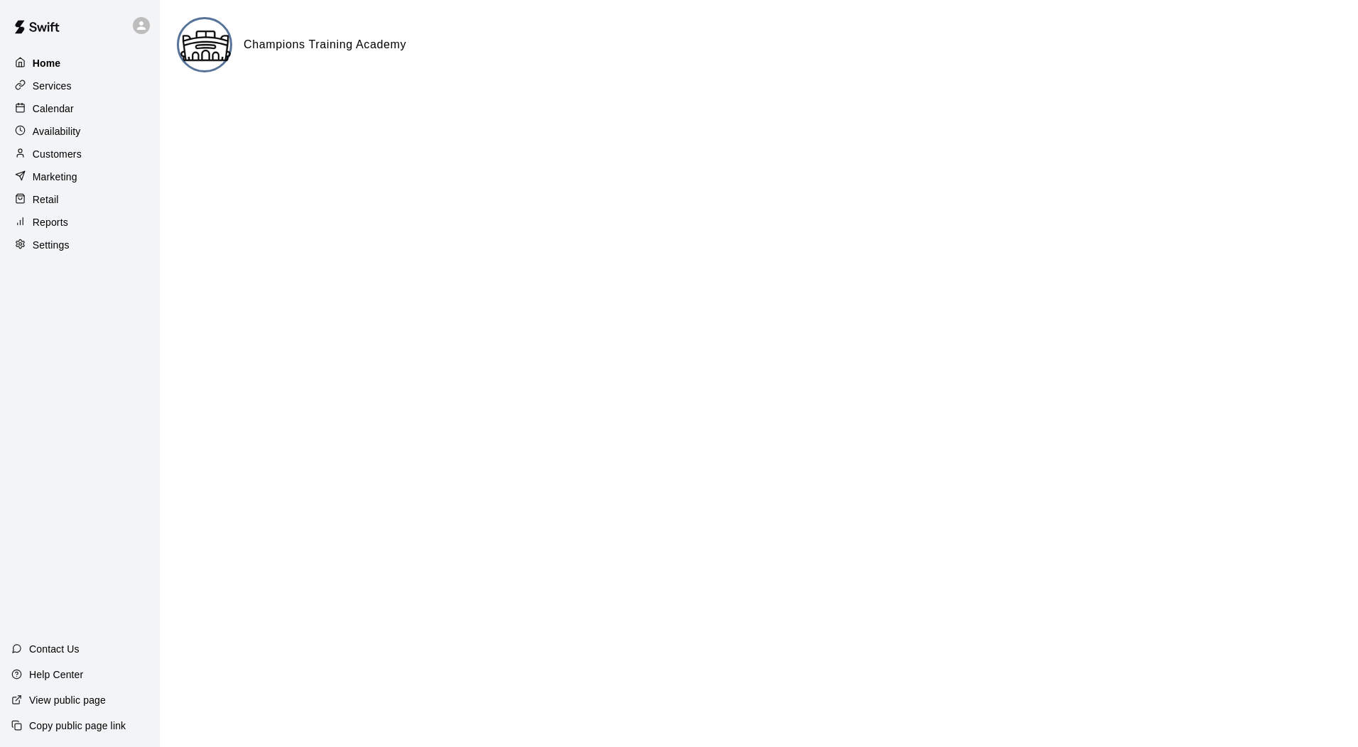
click at [50, 70] on p "Home" at bounding box center [47, 63] width 28 height 14
click at [57, 226] on p "Reports" at bounding box center [51, 222] width 36 height 14
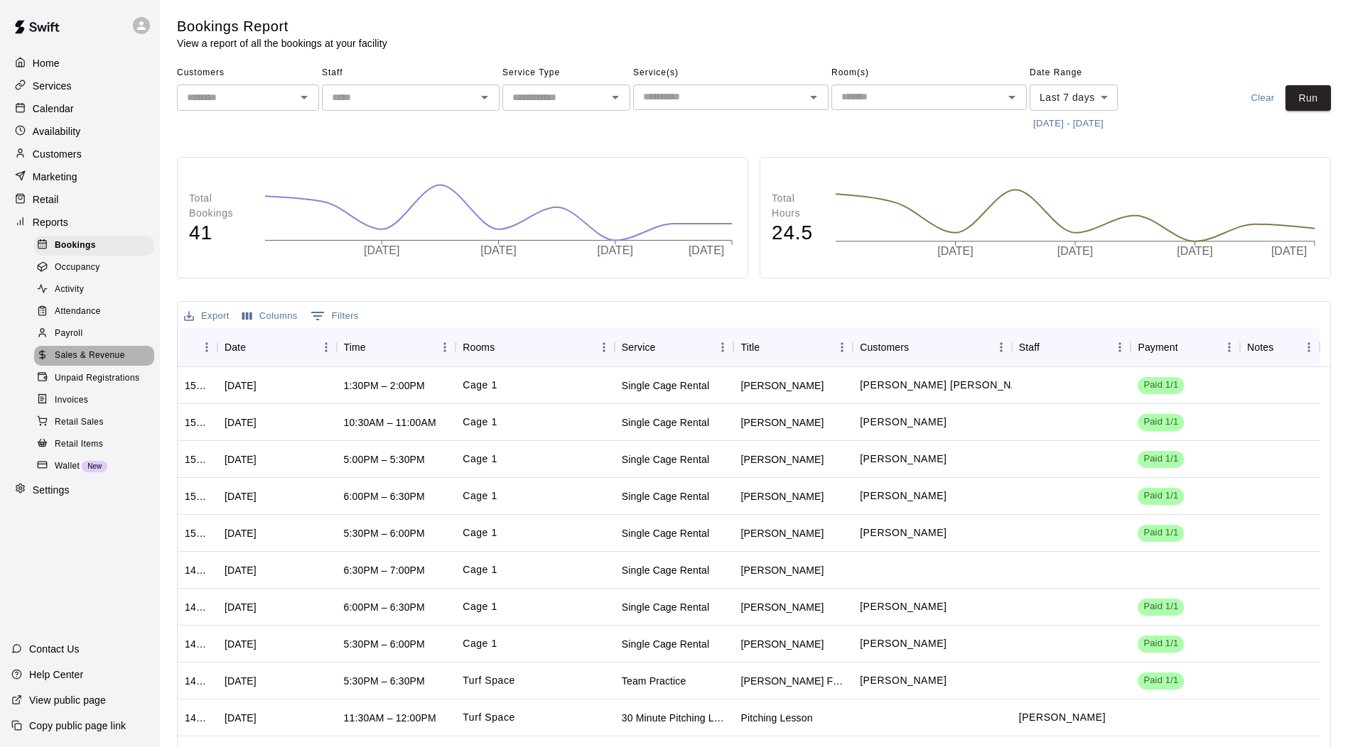
click at [98, 363] on span "Sales & Revenue" at bounding box center [90, 356] width 70 height 14
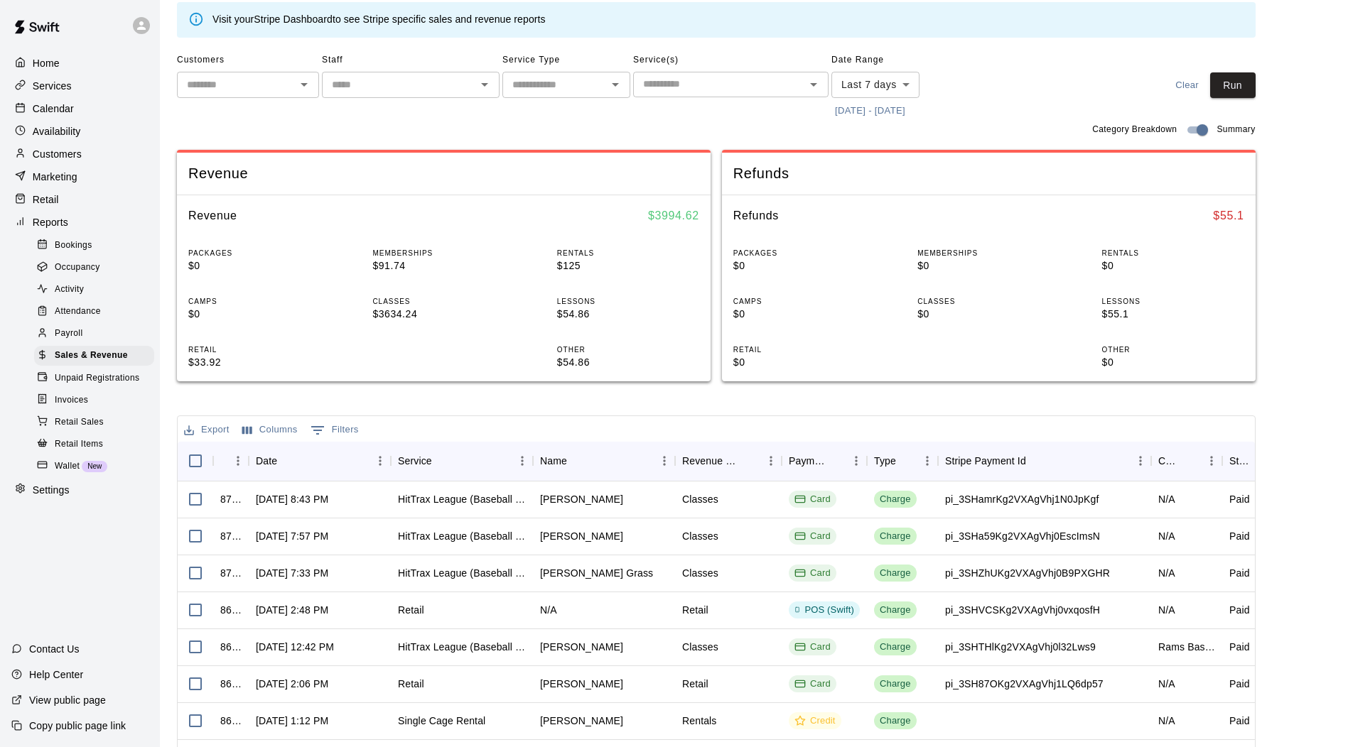
scroll to position [58, 0]
click at [892, 85] on body "Home Services Calendar Availability Customers Marketing Retail Reports Bookings…" at bounding box center [674, 430] width 1348 height 977
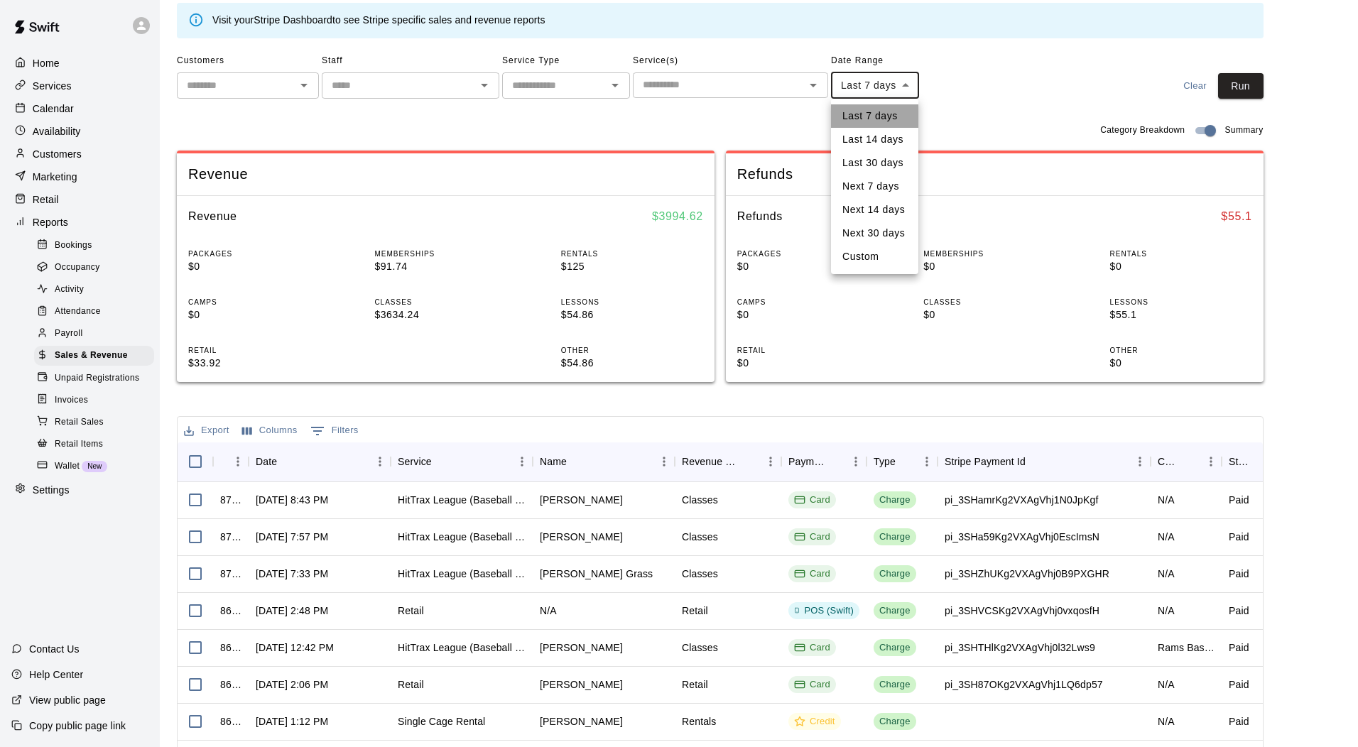
click at [877, 113] on li "Last 7 days" at bounding box center [874, 115] width 87 height 23
click at [904, 81] on body "Home Services Calendar Availability Customers Marketing Retail Reports Bookings…" at bounding box center [679, 430] width 1358 height 977
click at [873, 261] on li "Custom" at bounding box center [874, 256] width 87 height 23
type input "******"
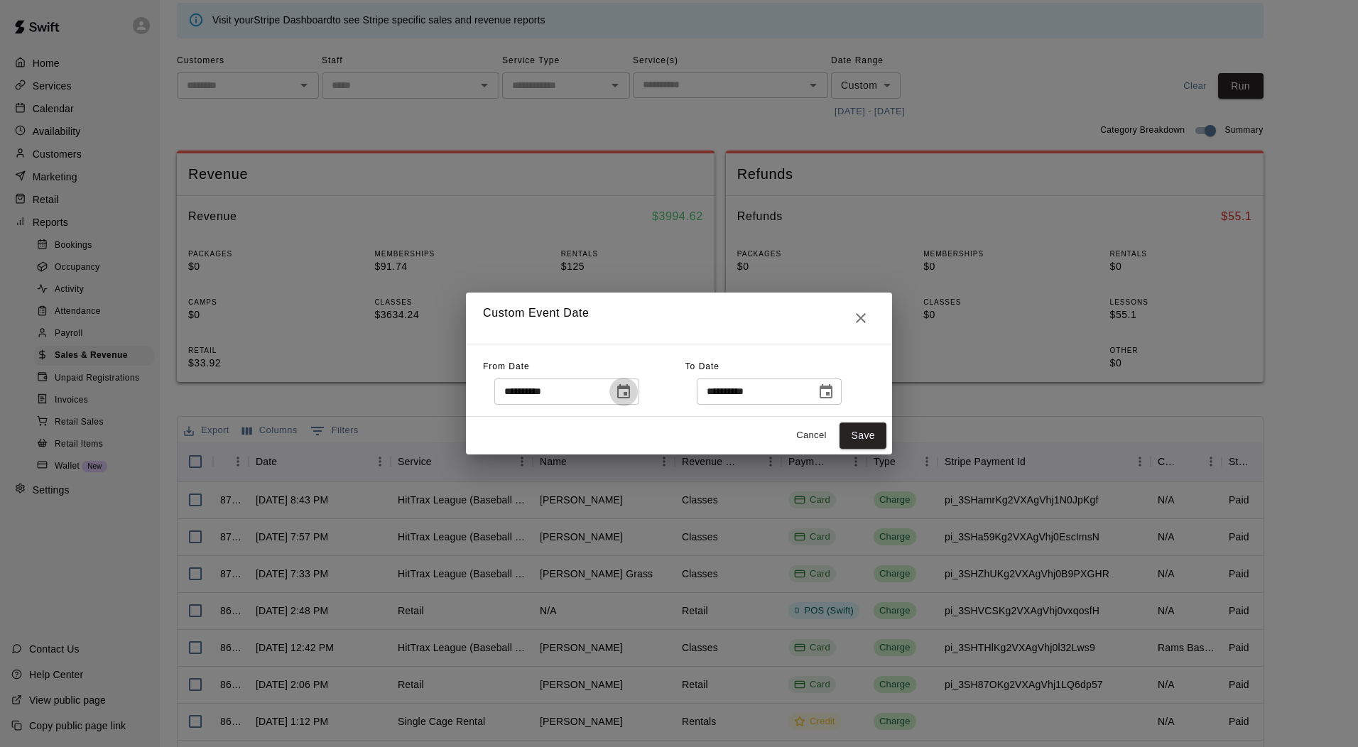
click at [632, 391] on icon "Choose date, selected date is Oct 6, 2025" at bounding box center [623, 392] width 17 height 17
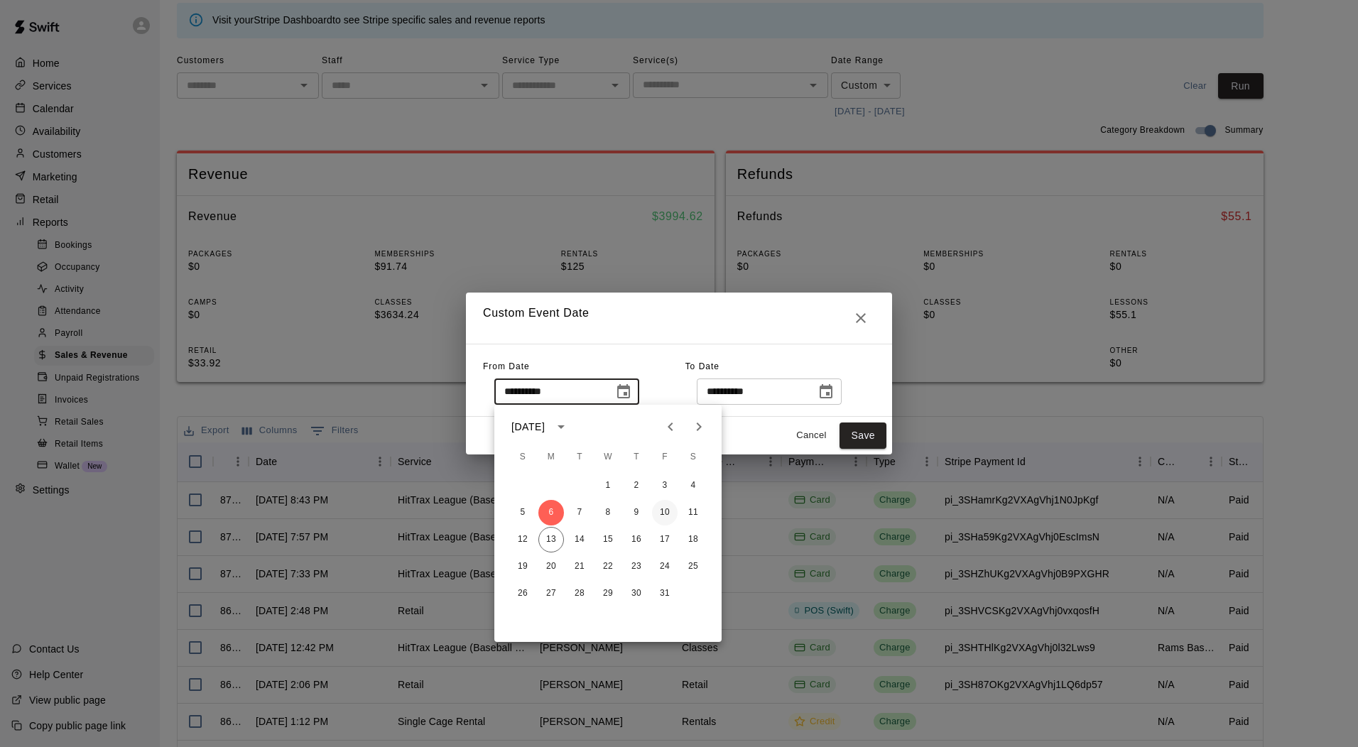
click at [664, 521] on button "10" at bounding box center [665, 513] width 26 height 26
type input "**********"
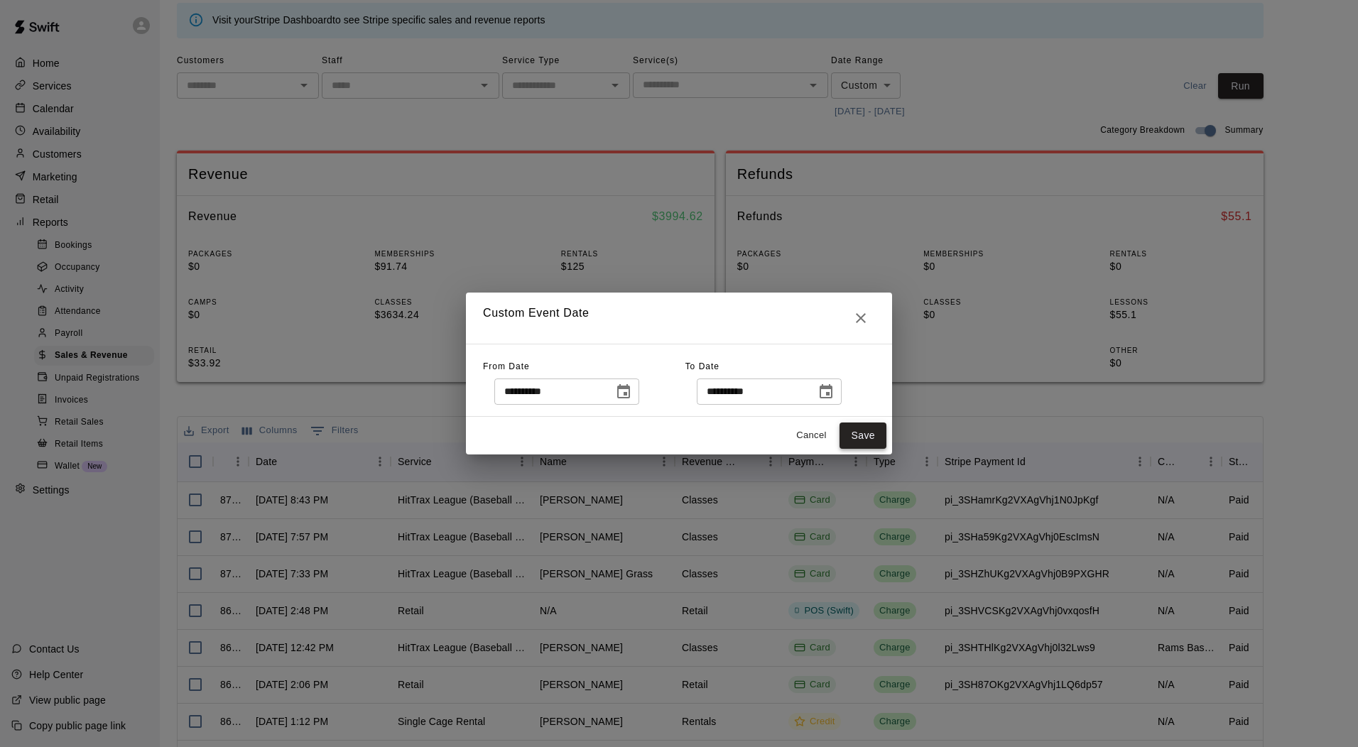
click at [858, 437] on button "Save" at bounding box center [863, 436] width 47 height 26
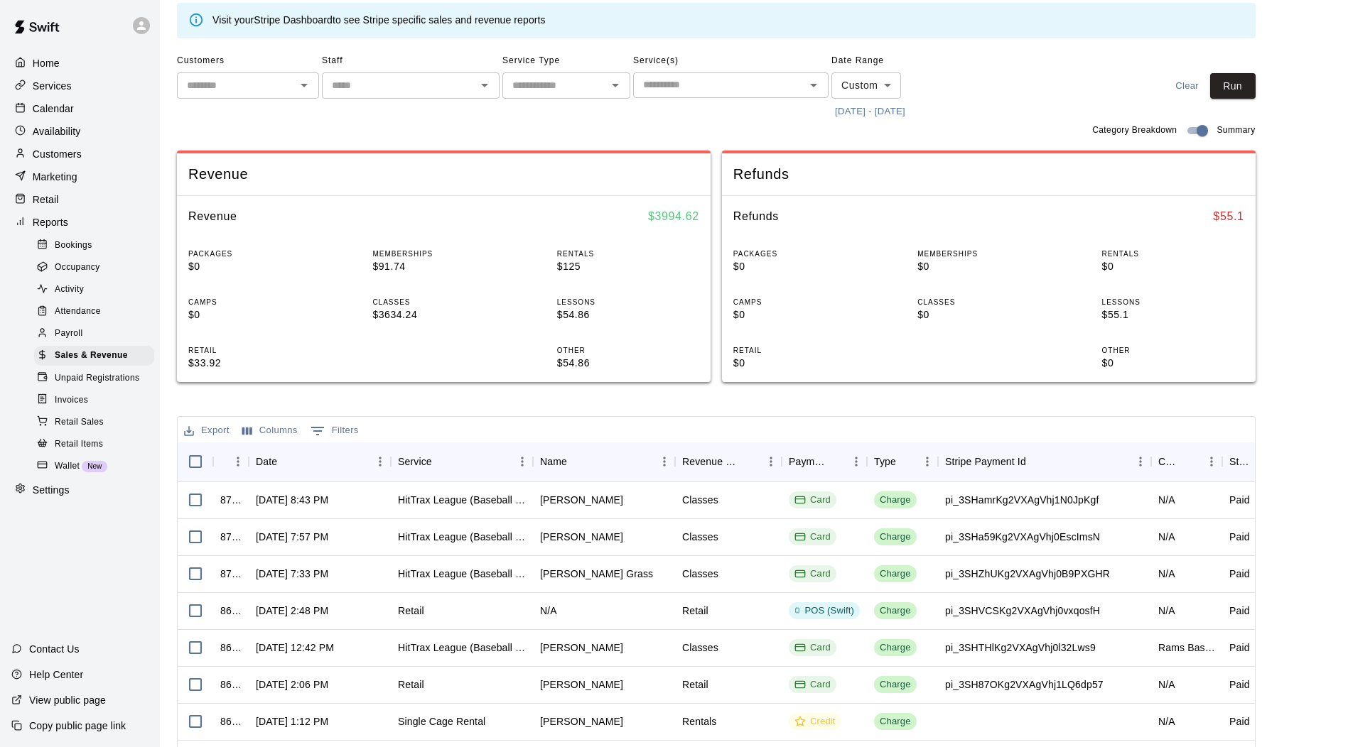
click at [1245, 71] on div "Customers ​ Staff ​ Service Type ​ Service(s) ​ Date Range Custom ****** ​ 10/1…" at bounding box center [716, 86] width 1078 height 73
click at [1244, 79] on button "Run" at bounding box center [1232, 86] width 45 height 26
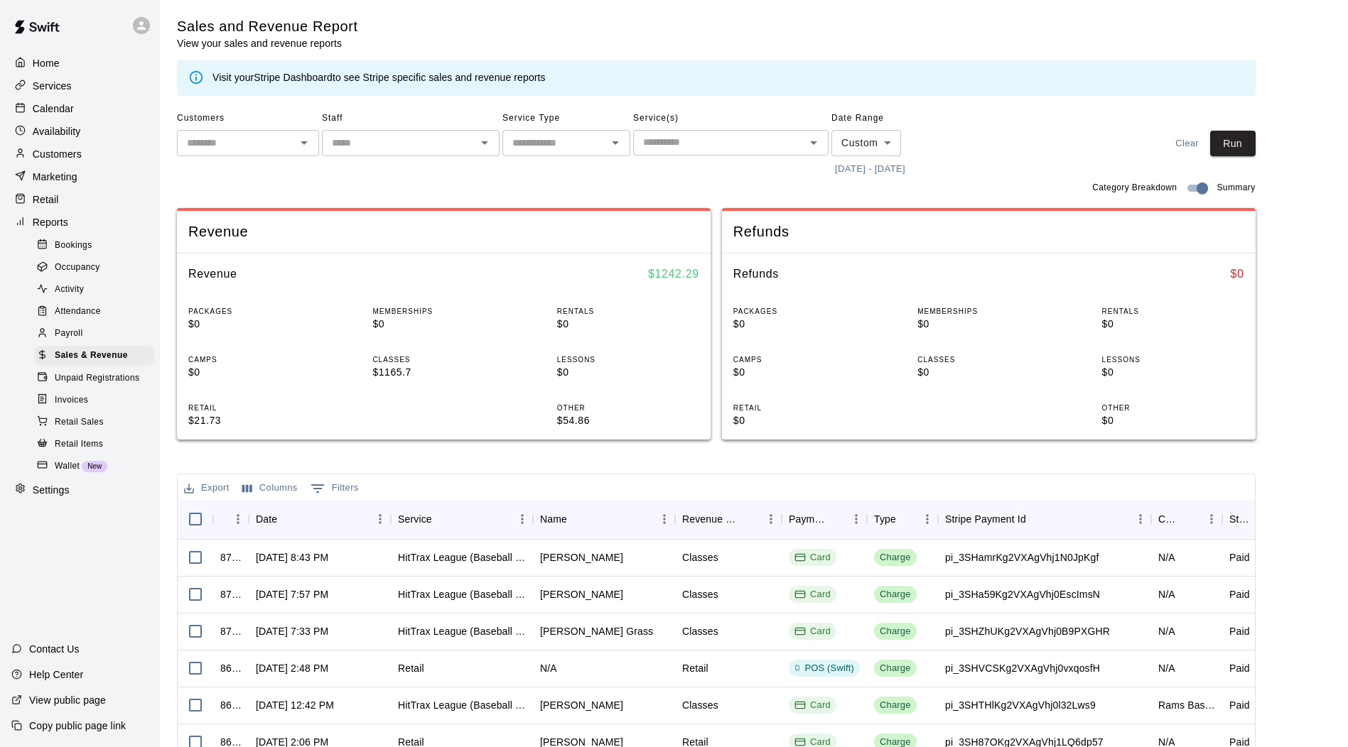
click at [53, 66] on p "Home" at bounding box center [46, 63] width 27 height 14
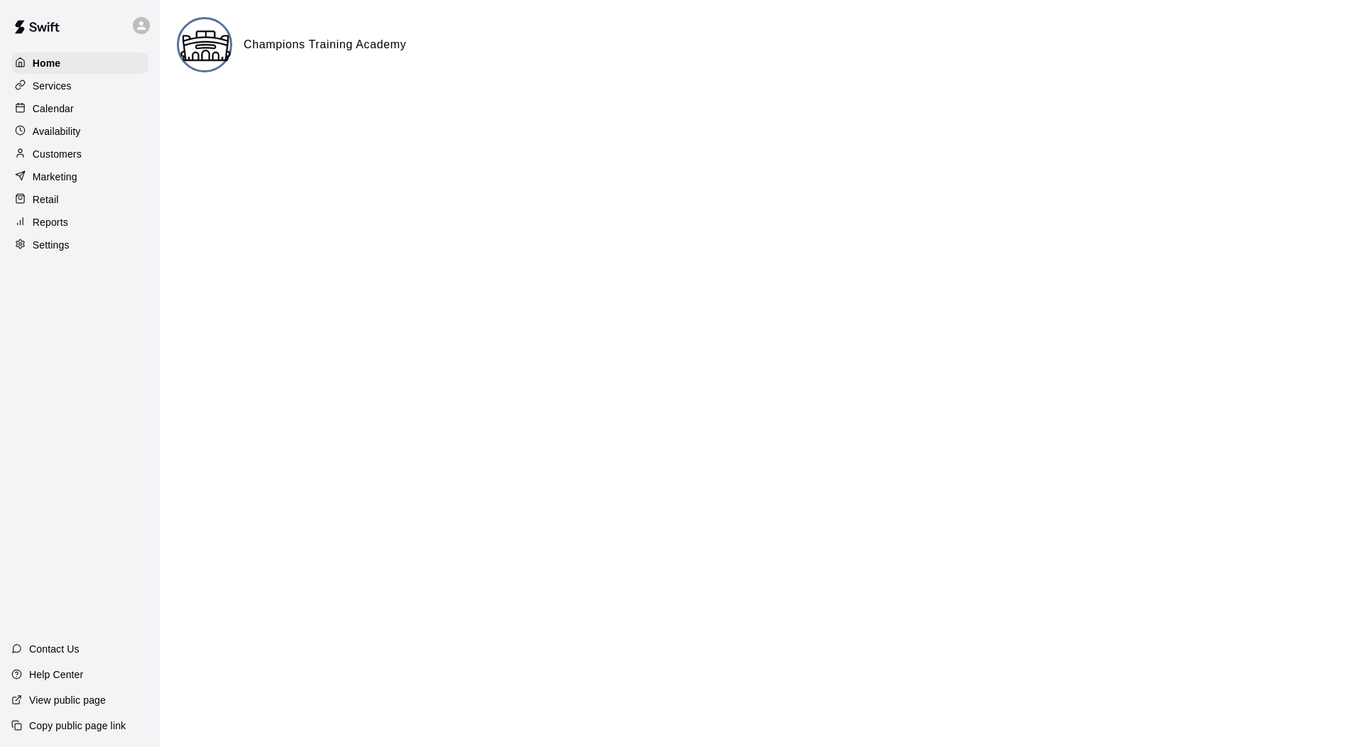
click at [72, 91] on div "Services" at bounding box center [79, 85] width 137 height 21
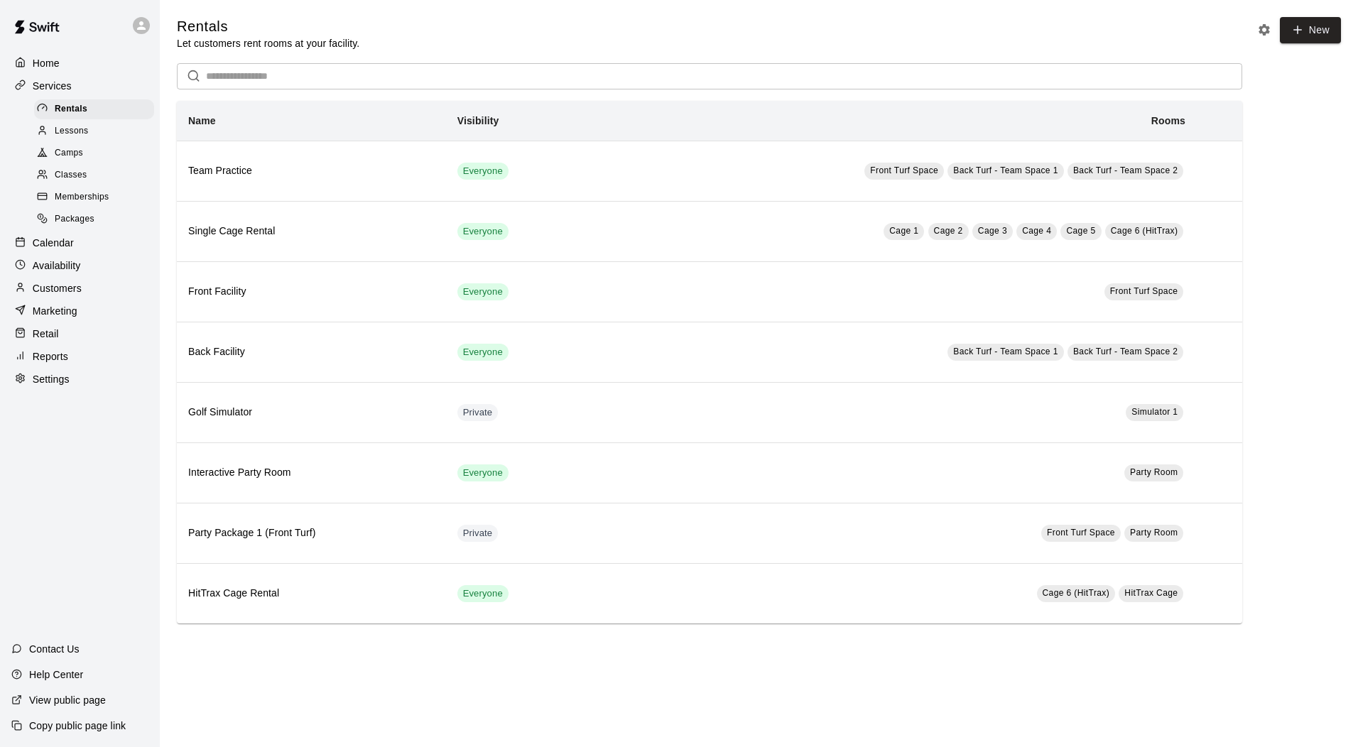
click at [92, 173] on div "Classes" at bounding box center [94, 176] width 120 height 20
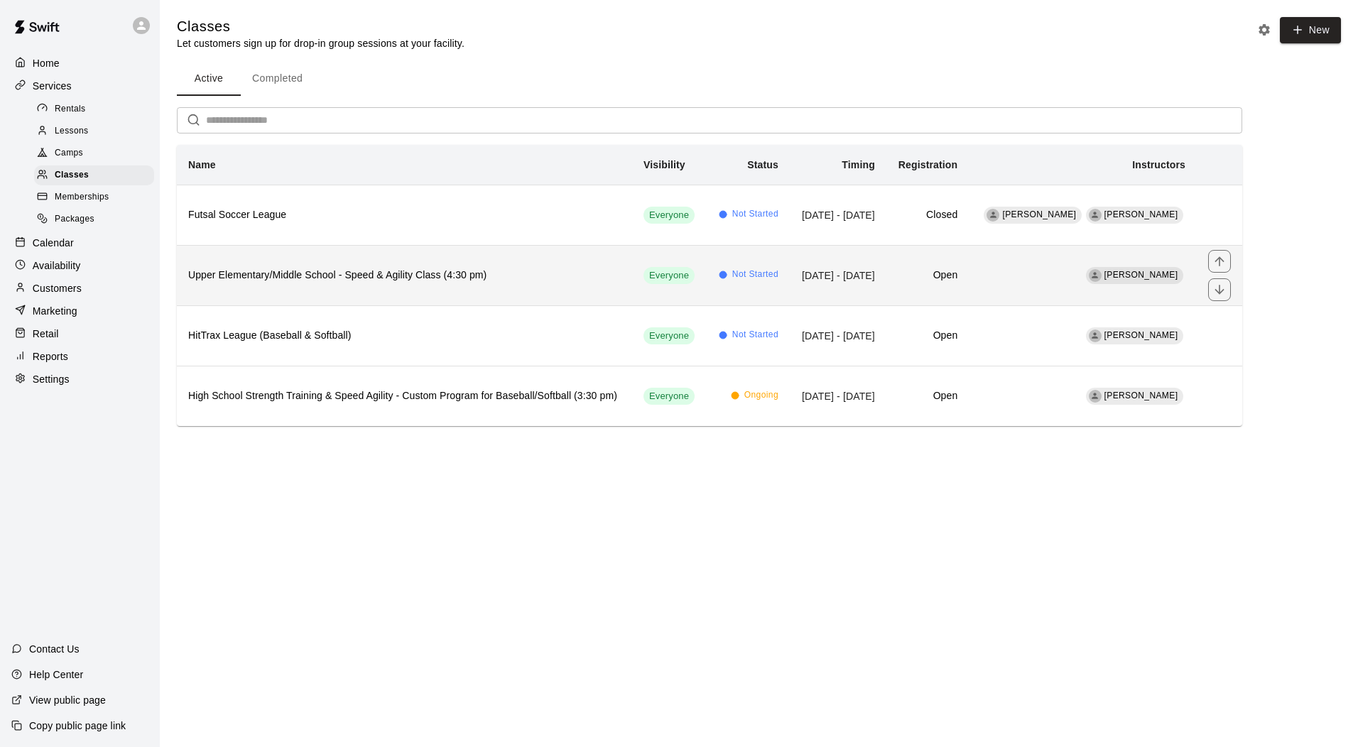
click at [449, 294] on th "Upper Elementary/Middle School - Speed & Agility Class (4:30 pm)" at bounding box center [404, 275] width 455 height 60
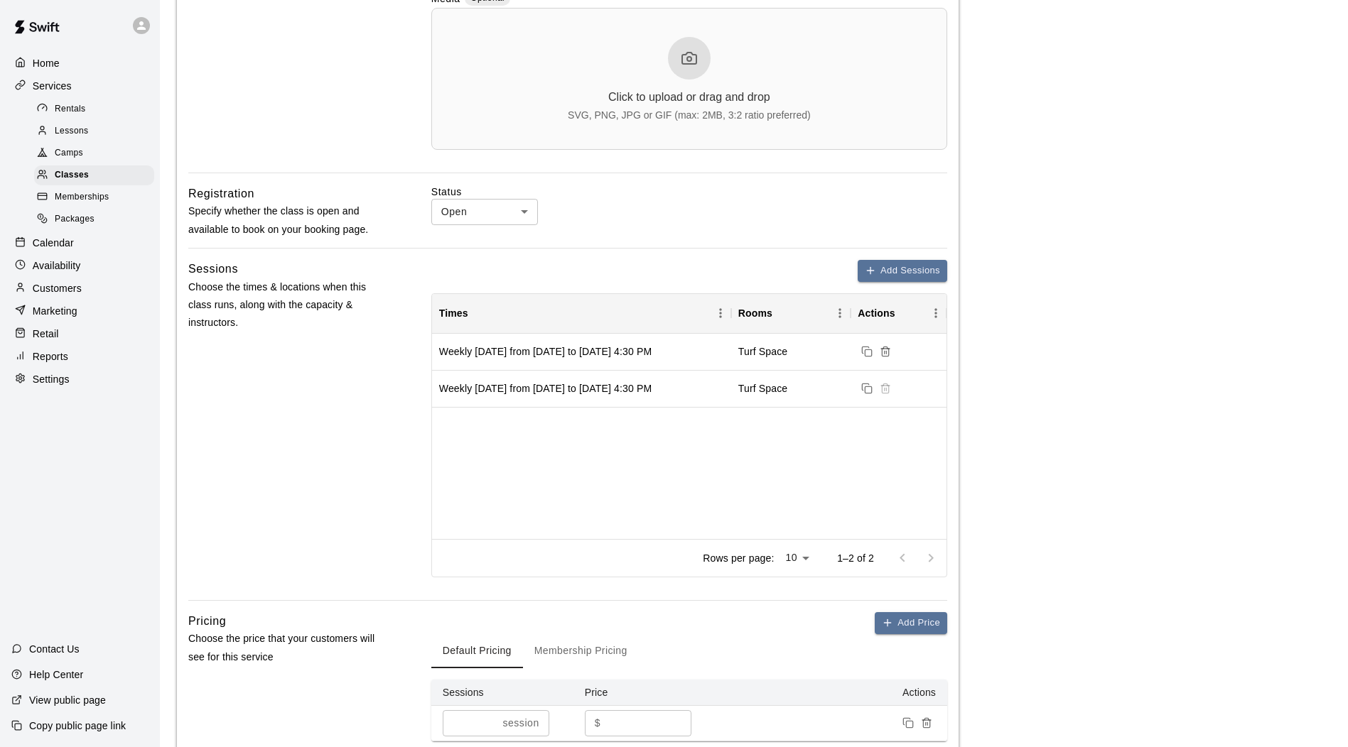
scroll to position [835, 0]
click at [597, 395] on div "Weekly on Monday from 10/20/2025 to 12/1/2025 at 4:30 PM" at bounding box center [545, 388] width 212 height 14
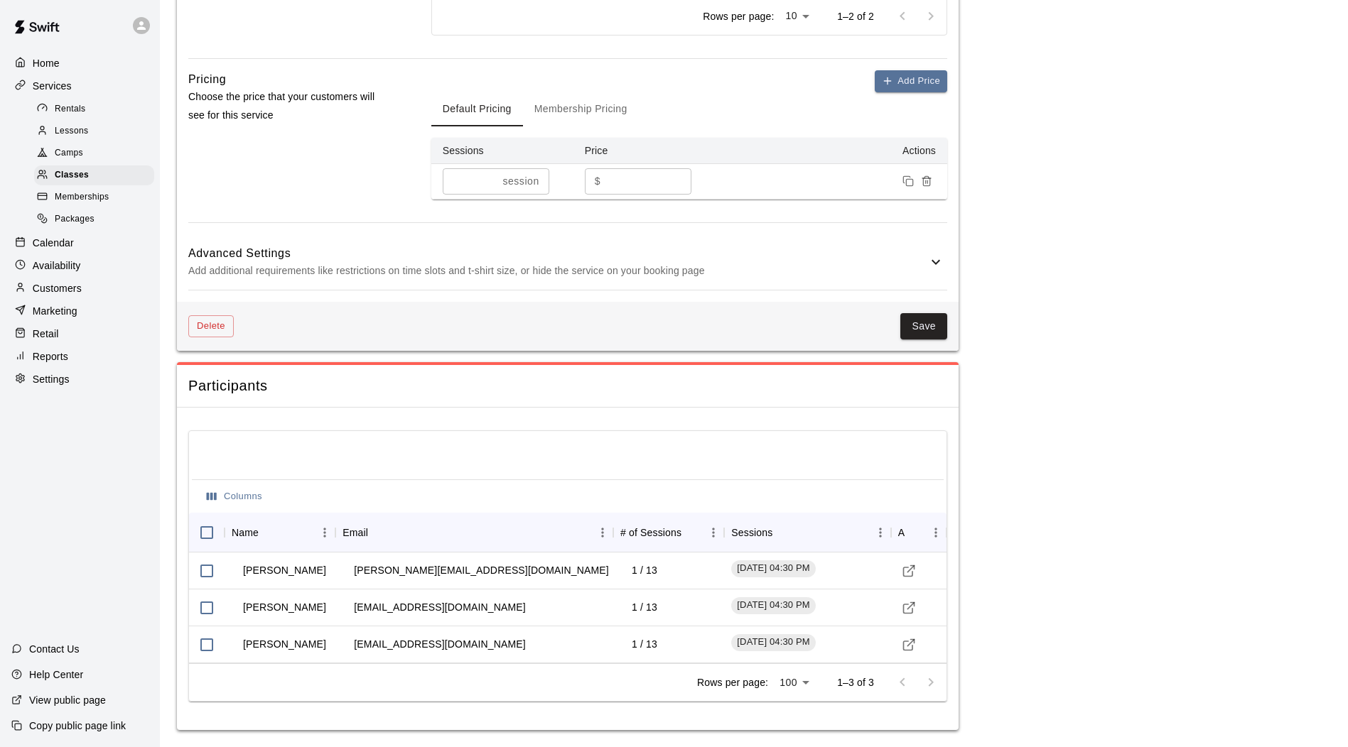
scroll to position [1393, 0]
